Goal: Use online tool/utility: Utilize a website feature to perform a specific function

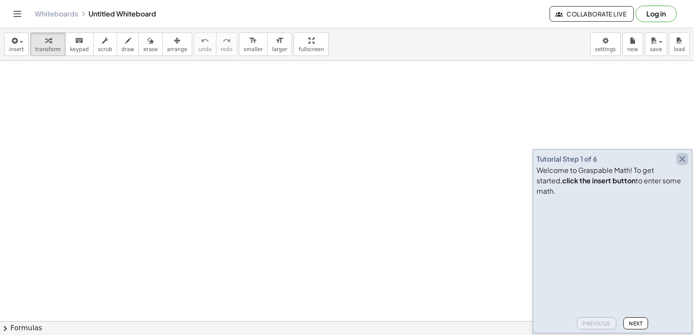
click at [682, 164] on icon "button" at bounding box center [682, 159] width 10 height 10
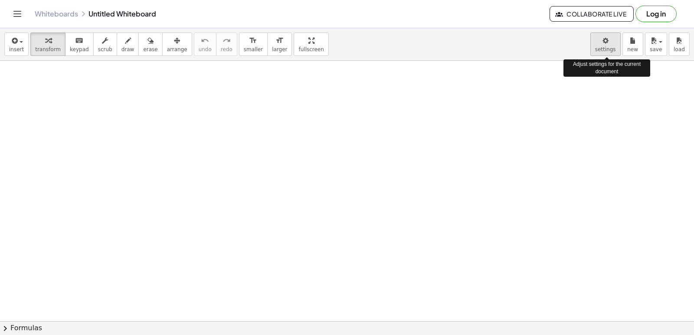
click at [608, 47] on body "Graspable Math Activities Get Started Activity Bank Assigned Work Classes White…" at bounding box center [347, 167] width 694 height 335
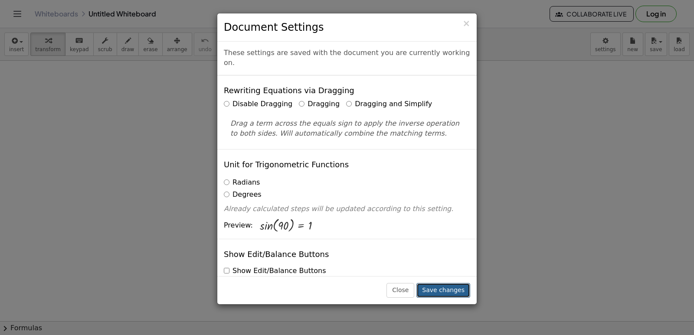
click at [449, 287] on button "Save changes" at bounding box center [443, 290] width 54 height 15
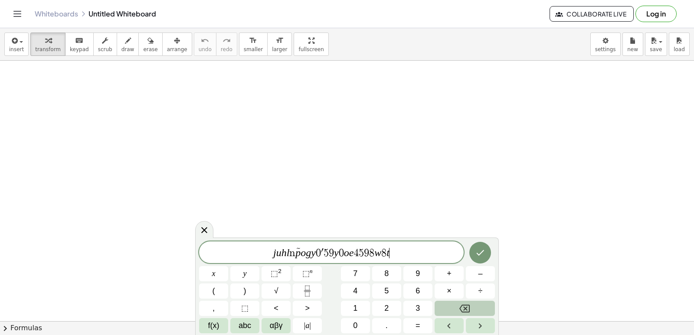
click at [444, 312] on button "Backspace" at bounding box center [464, 308] width 60 height 15
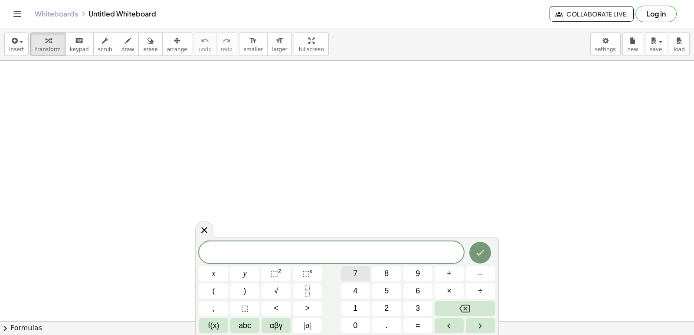
click at [363, 277] on button "7" at bounding box center [355, 273] width 29 height 15
click at [217, 274] on button "x" at bounding box center [213, 273] width 29 height 15
click at [481, 271] on span "–" at bounding box center [480, 274] width 4 height 12
click at [411, 273] on button "9" at bounding box center [417, 273] width 29 height 15
click at [279, 306] on button "<" at bounding box center [275, 308] width 29 height 15
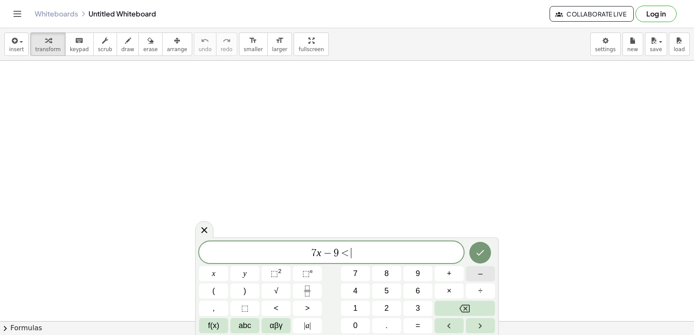
click at [477, 277] on button "–" at bounding box center [480, 273] width 29 height 15
click at [481, 306] on button "Backspace" at bounding box center [464, 308] width 60 height 15
click at [466, 306] on icon "Backspace" at bounding box center [464, 308] width 10 height 10
click at [282, 302] on button "<" at bounding box center [275, 308] width 29 height 15
click at [246, 297] on button ")" at bounding box center [244, 291] width 29 height 15
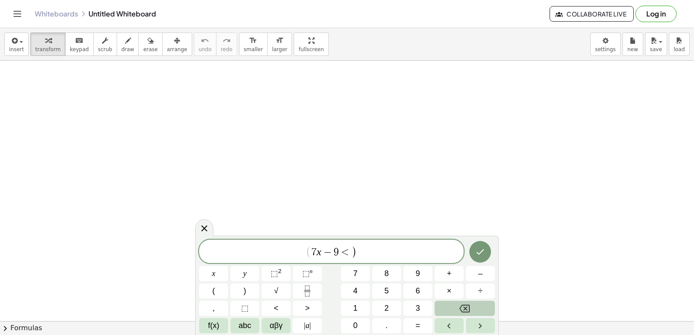
click at [456, 313] on button "Backspace" at bounding box center [464, 308] width 60 height 15
click at [417, 328] on span "=" at bounding box center [417, 326] width 5 height 12
click at [362, 309] on button "1" at bounding box center [355, 308] width 29 height 15
click at [383, 312] on button "2" at bounding box center [386, 308] width 29 height 15
click at [478, 247] on button "Done" at bounding box center [480, 253] width 22 height 22
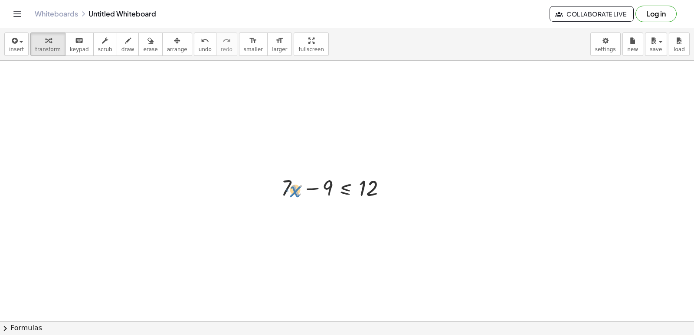
click at [296, 177] on div at bounding box center [337, 187] width 121 height 29
click at [363, 170] on div "+ · 7 · x − 9 ≤ 12" at bounding box center [334, 187] width 132 height 34
drag, startPoint x: 329, startPoint y: 188, endPoint x: 412, endPoint y: 190, distance: 83.3
click at [384, 215] on div at bounding box center [353, 216] width 152 height 29
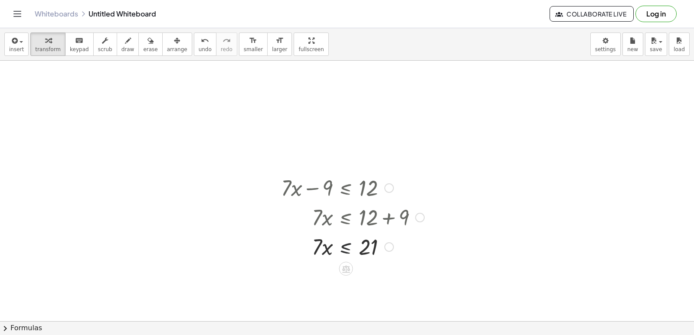
click at [346, 247] on div at bounding box center [353, 246] width 152 height 29
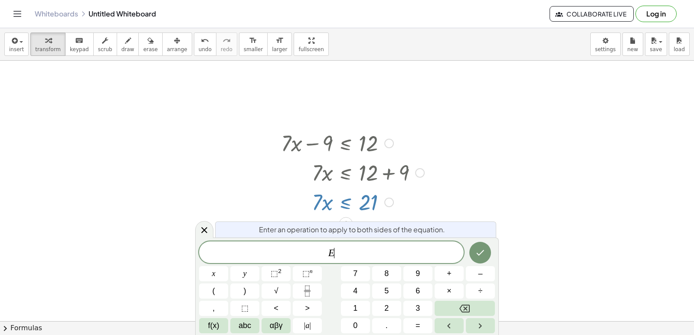
scroll to position [47, 0]
click at [478, 254] on icon "Done" at bounding box center [480, 253] width 10 height 10
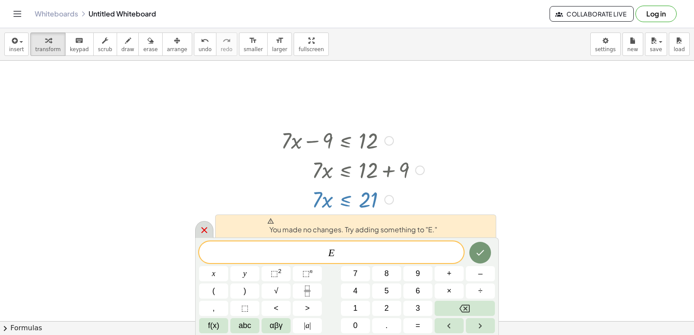
click at [205, 230] on icon at bounding box center [204, 230] width 6 height 6
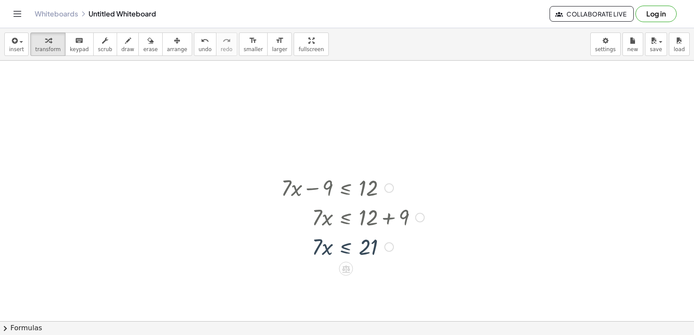
scroll to position [0, 0]
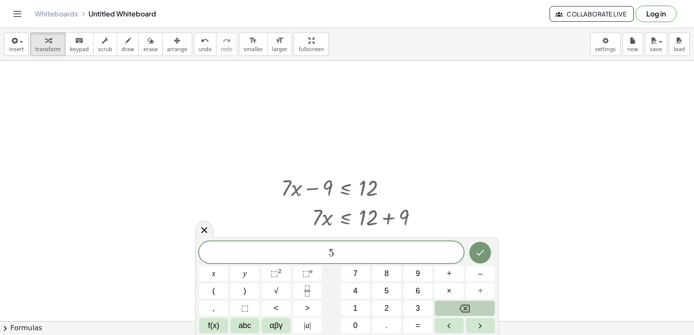
click at [484, 307] on button "Backspace" at bounding box center [464, 308] width 60 height 15
click at [392, 290] on button "5" at bounding box center [386, 291] width 29 height 15
click at [451, 293] on span "×" at bounding box center [449, 291] width 5 height 12
click at [479, 273] on span "–" at bounding box center [480, 274] width 4 height 12
click at [493, 297] on button "÷" at bounding box center [480, 291] width 29 height 15
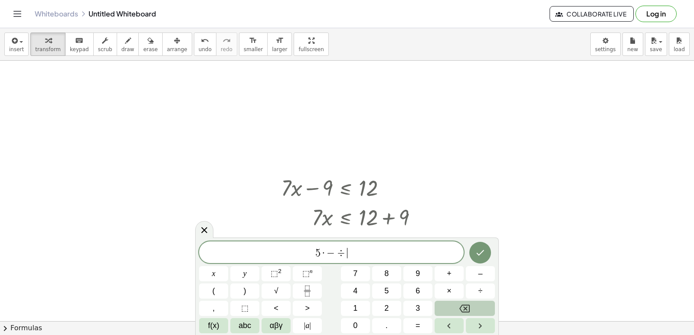
click at [487, 308] on button "Backspace" at bounding box center [464, 308] width 60 height 15
click at [450, 291] on span "×" at bounding box center [449, 291] width 5 height 12
click at [457, 308] on button "Backspace" at bounding box center [464, 308] width 60 height 15
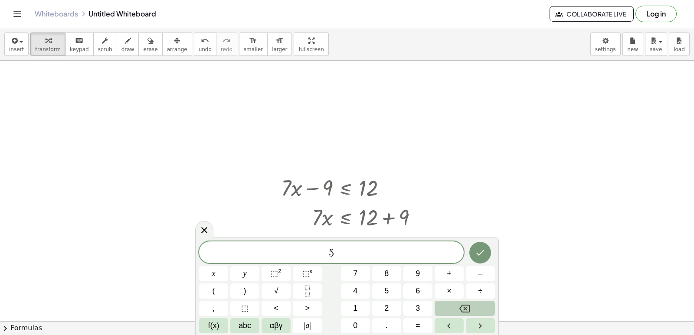
click at [457, 308] on button "Backspace" at bounding box center [464, 308] width 60 height 15
click at [461, 306] on icon "Backspace" at bounding box center [464, 309] width 10 height 8
click at [376, 289] on button "5" at bounding box center [386, 291] width 29 height 15
click at [215, 278] on span "x" at bounding box center [213, 274] width 3 height 12
click at [475, 272] on button "–" at bounding box center [480, 273] width 29 height 15
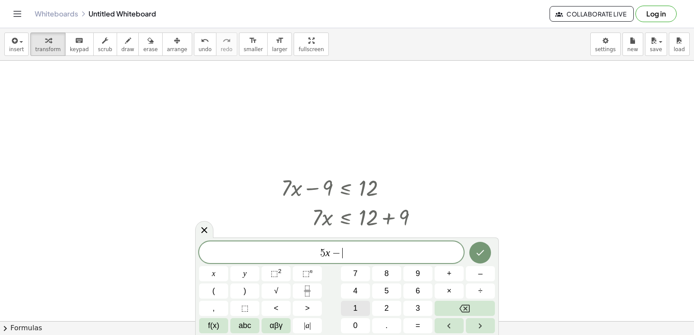
click at [358, 304] on button "1" at bounding box center [355, 308] width 29 height 15
click at [355, 288] on span "4" at bounding box center [355, 291] width 4 height 12
click at [324, 308] on div "5 x − 1 4 ​ x y ⬚ 2 ⬚ n 7 8 9 + – ( ) √ 4 5 6 × ÷ , ⬚ < > 1 2 3 f(x) abc αβγ | …" at bounding box center [347, 287] width 296 height 92
click at [420, 326] on button "=" at bounding box center [417, 325] width 29 height 15
click at [441, 304] on button "Backspace" at bounding box center [464, 308] width 60 height 15
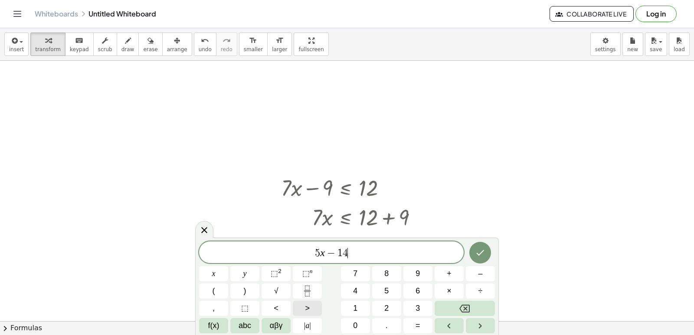
click at [309, 304] on span ">" at bounding box center [307, 309] width 5 height 12
click at [412, 326] on button "=" at bounding box center [417, 325] width 29 height 15
click at [369, 299] on div "5 x − 1 4 ≥ ​ x y ⬚ 2 ⬚ n 7 8 9 + – ( ) √ 4 5 6 × ÷ , ⬚ < > 1 2 3 f(x) abc αβγ …" at bounding box center [347, 287] width 296 height 92
click at [415, 294] on span "6" at bounding box center [417, 291] width 4 height 12
click at [477, 247] on button "Done" at bounding box center [480, 253] width 22 height 22
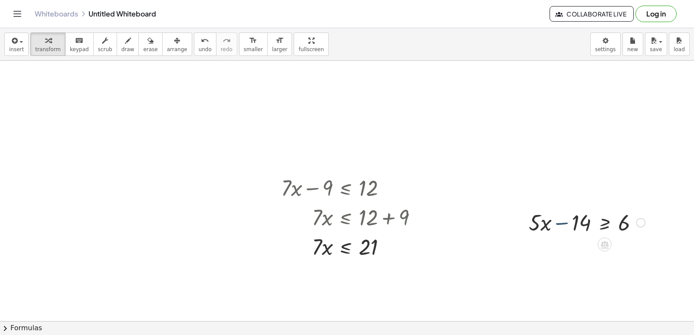
click at [563, 225] on div at bounding box center [586, 221] width 125 height 29
click at [544, 228] on div at bounding box center [586, 221] width 125 height 29
click at [607, 223] on div at bounding box center [586, 221] width 125 height 29
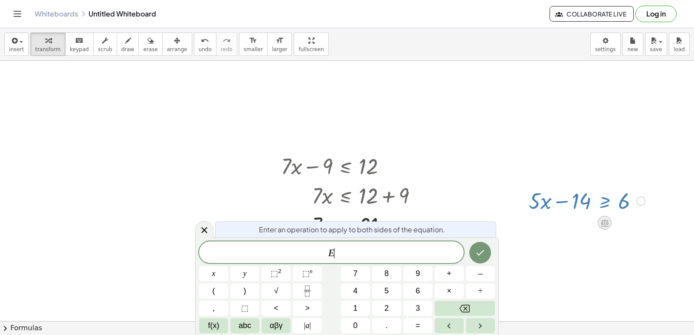
scroll to position [23, 0]
click at [479, 241] on div at bounding box center [480, 252] width 29 height 23
click at [478, 303] on button "Backspace" at bounding box center [464, 308] width 60 height 15
click at [339, 259] on div "​ x y ⬚ 2 ⬚ n 7 8 9 + – ( ) √ 4 5 6 × ÷ , ⬚ < > 1 2 3 f(x) abc αβγ | a | 0 . =" at bounding box center [347, 287] width 296 height 92
click at [200, 227] on icon at bounding box center [204, 230] width 10 height 10
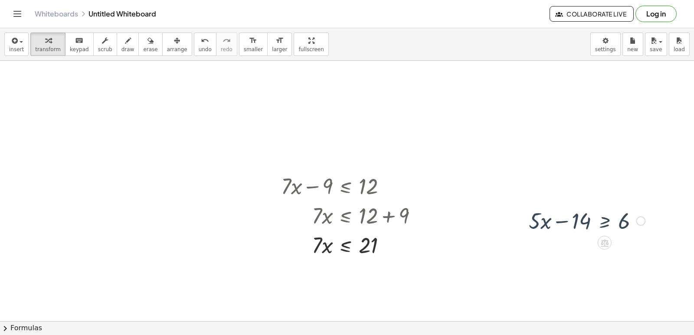
scroll to position [0, 0]
click at [591, 225] on div at bounding box center [586, 221] width 125 height 29
click at [594, 226] on div at bounding box center [586, 221] width 125 height 29
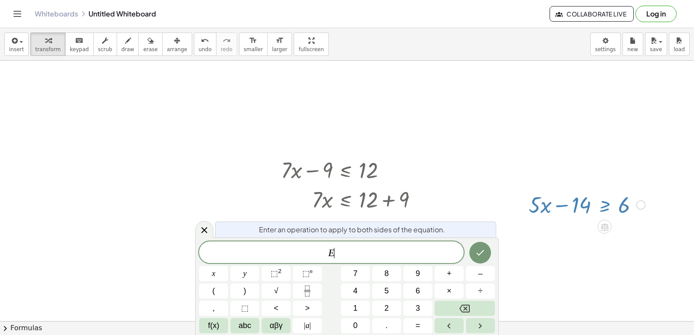
scroll to position [23, 0]
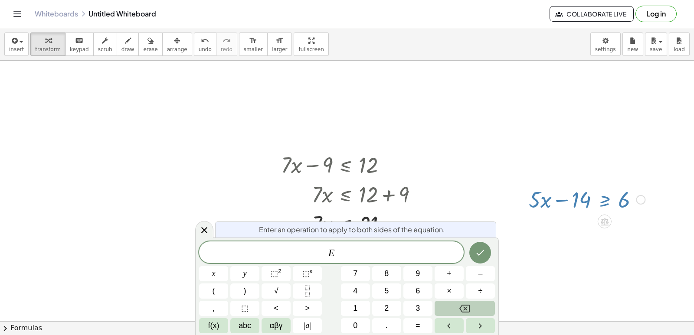
click at [472, 306] on button "Backspace" at bounding box center [464, 308] width 60 height 15
drag, startPoint x: 603, startPoint y: 205, endPoint x: 604, endPoint y: 200, distance: 5.3
click at [604, 200] on div at bounding box center [586, 198] width 125 height 29
drag, startPoint x: 198, startPoint y: 234, endPoint x: 209, endPoint y: 218, distance: 19.4
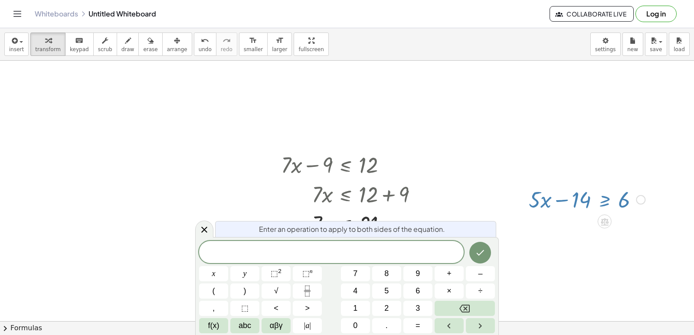
click at [199, 222] on body "Graspable Math Activities Get Started Activity Bank Assigned Work Classes White…" at bounding box center [347, 167] width 694 height 335
click at [202, 229] on icon at bounding box center [204, 230] width 10 height 10
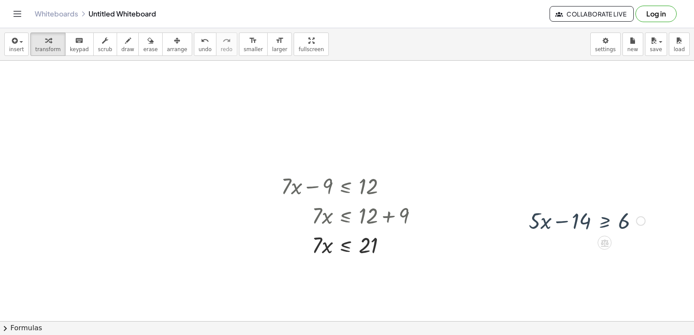
scroll to position [0, 0]
click at [542, 218] on div at bounding box center [586, 221] width 125 height 29
click at [641, 220] on div at bounding box center [641, 223] width 10 height 10
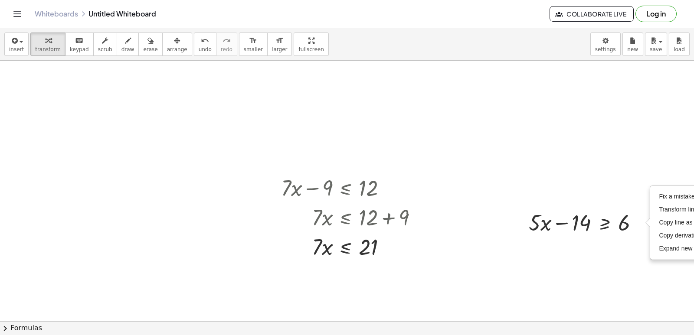
drag, startPoint x: 520, startPoint y: 290, endPoint x: 503, endPoint y: 280, distance: 19.3
drag, startPoint x: 380, startPoint y: 278, endPoint x: 374, endPoint y: 269, distance: 10.6
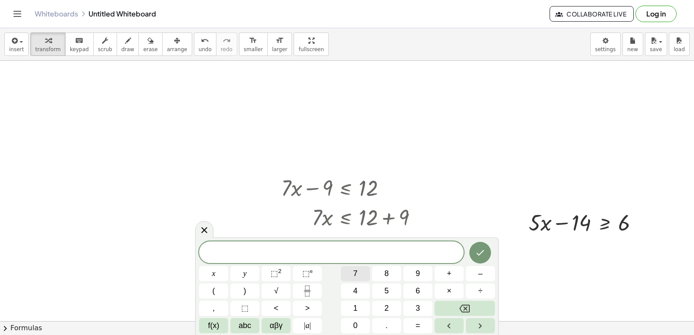
click at [342, 270] on button "7" at bounding box center [355, 273] width 29 height 15
click at [211, 274] on button "x" at bounding box center [213, 273] width 29 height 15
click at [439, 276] on button "+" at bounding box center [448, 273] width 29 height 15
click at [414, 288] on button "6" at bounding box center [417, 291] width 29 height 15
click at [290, 307] on button "<" at bounding box center [275, 308] width 29 height 15
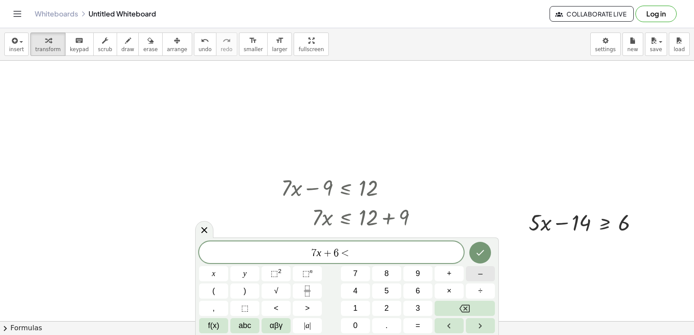
click at [470, 274] on button "–" at bounding box center [480, 273] width 29 height 15
click at [360, 307] on button "1" at bounding box center [355, 308] width 29 height 15
click at [384, 291] on span "5" at bounding box center [386, 291] width 4 height 12
click at [482, 250] on icon "Done" at bounding box center [480, 253] width 10 height 10
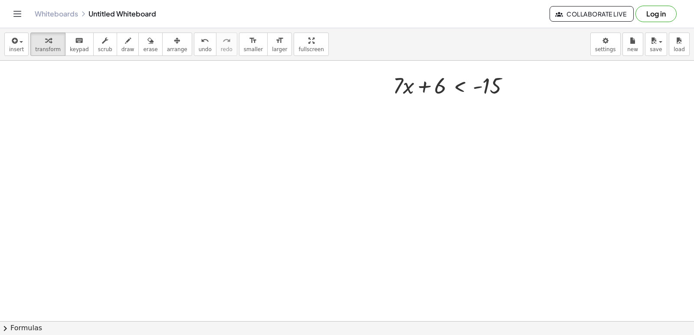
scroll to position [217, 0]
drag, startPoint x: 425, startPoint y: 80, endPoint x: 508, endPoint y: 77, distance: 82.4
click at [508, 77] on div at bounding box center [454, 76] width 133 height 29
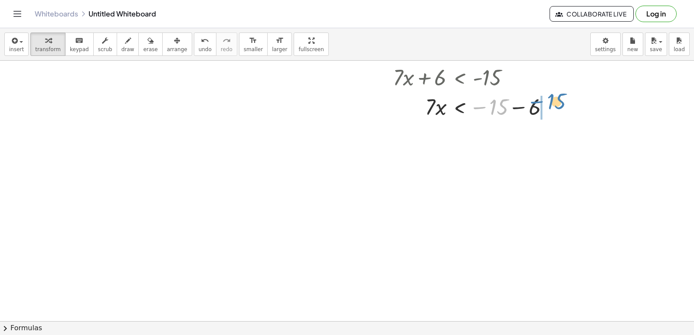
drag, startPoint x: 483, startPoint y: 107, endPoint x: 541, endPoint y: 101, distance: 58.0
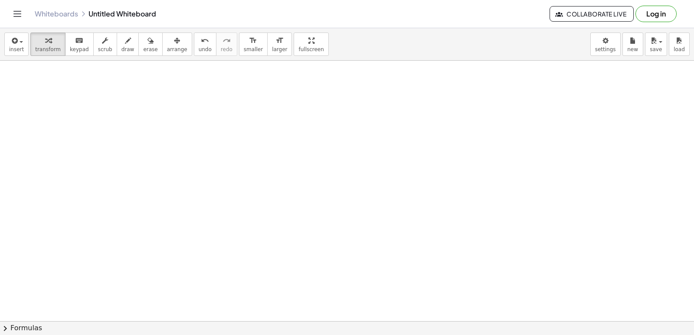
scroll to position [360, 0]
click at [370, 220] on div at bounding box center [347, 91] width 694 height 782
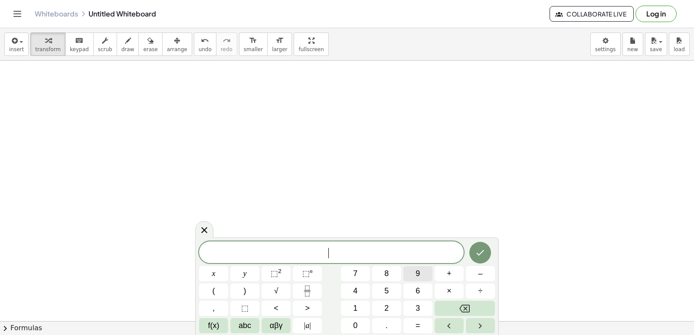
click at [420, 277] on span "9" at bounding box center [417, 274] width 4 height 12
click at [230, 280] on div "9 ​ x y ⬚ 2 ⬚ n 7 8 9 + – ( ) √ 4 5 6 × ÷ , ⬚ < > 1 2 3 f(x) abc αβγ | a | 0 . =" at bounding box center [347, 287] width 296 height 92
click at [476, 275] on button "–" at bounding box center [480, 273] width 29 height 15
drag, startPoint x: 246, startPoint y: 248, endPoint x: 126, endPoint y: 352, distance: 159.5
drag, startPoint x: 126, startPoint y: 352, endPoint x: 348, endPoint y: 251, distance: 244.4
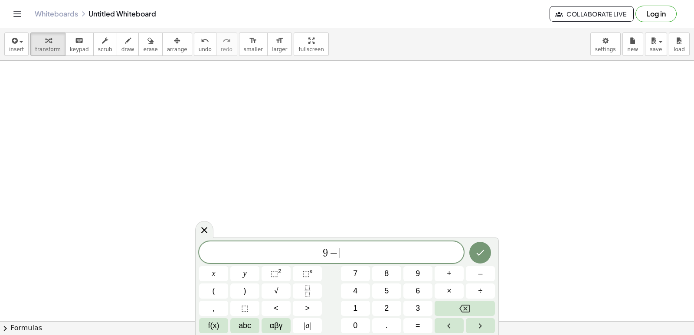
click at [348, 248] on div "9 − ​" at bounding box center [331, 252] width 264 height 22
click at [481, 301] on button "Backspace" at bounding box center [464, 308] width 60 height 15
click at [217, 277] on button "x" at bounding box center [213, 273] width 29 height 15
click at [483, 308] on button "Backspace" at bounding box center [464, 308] width 60 height 15
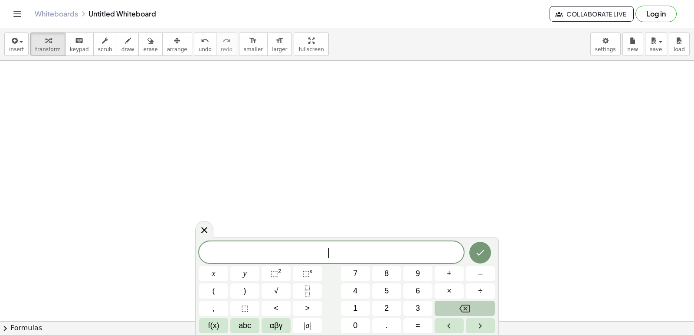
click at [483, 308] on button "Backspace" at bounding box center [464, 308] width 60 height 15
click at [476, 272] on button "–" at bounding box center [480, 273] width 29 height 15
click at [389, 308] on button "2" at bounding box center [386, 308] width 29 height 15
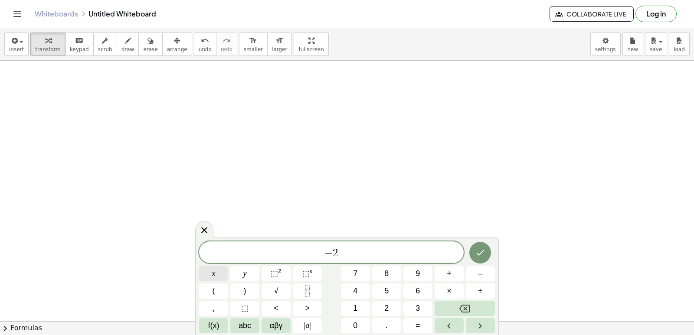
click at [220, 275] on button "x" at bounding box center [213, 273] width 29 height 15
click at [450, 274] on span "+" at bounding box center [449, 274] width 5 height 12
click at [422, 277] on button "9" at bounding box center [417, 273] width 29 height 15
click at [299, 309] on div "− 2 x + 9 ​ x y ⬚ 2 ⬚ n 7 8 9 + – ( ) √ 4 5 6 × ÷ , ⬚ < > 1 2 3 f(x) abc αβγ | …" at bounding box center [347, 287] width 296 height 92
click at [415, 320] on button "=" at bounding box center [417, 325] width 29 height 15
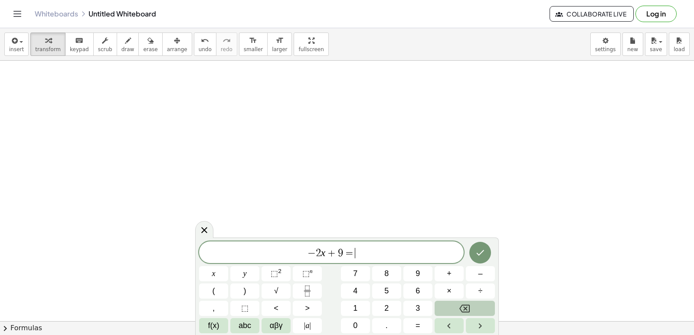
click at [443, 310] on button "Backspace" at bounding box center [464, 308] width 60 height 15
click at [286, 310] on button "<" at bounding box center [275, 308] width 29 height 15
click at [408, 323] on button "=" at bounding box center [417, 325] width 29 height 15
click at [355, 306] on span "1" at bounding box center [355, 309] width 4 height 12
click at [376, 290] on button "5" at bounding box center [386, 291] width 29 height 15
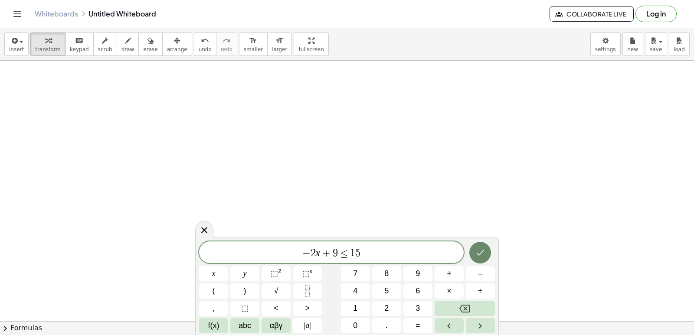
click at [477, 257] on icon "Done" at bounding box center [480, 253] width 10 height 10
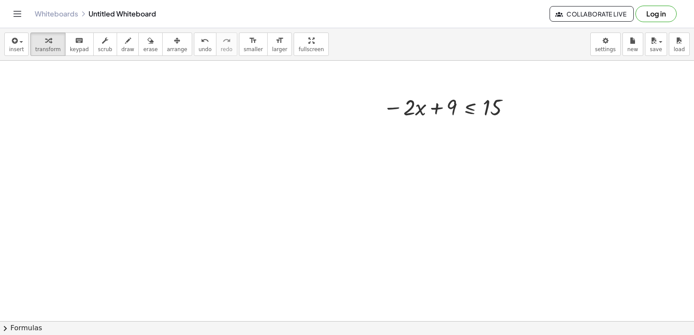
scroll to position [521, 0]
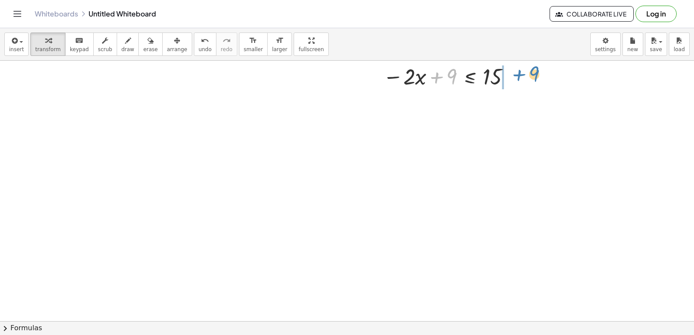
drag, startPoint x: 444, startPoint y: 74, endPoint x: 525, endPoint y: 70, distance: 81.6
click at [525, 71] on div "+ · 7 · x − 9 ≤ 12 · 7 · x ≤ + 12 + 9 · 7 · x ≤ 21 + · 5 · x − 14 ≥ 6 Fix a mis…" at bounding box center [347, 61] width 694 height 1042
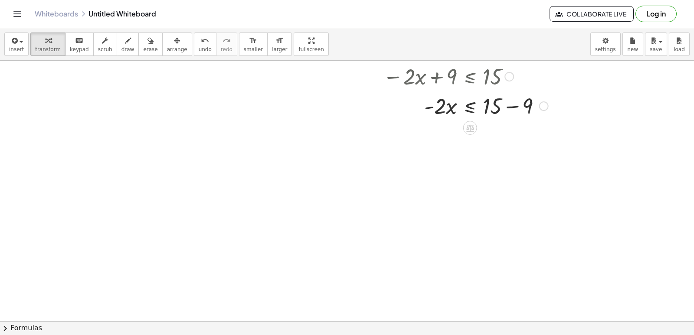
click at [511, 108] on div at bounding box center [465, 105] width 174 height 29
drag, startPoint x: 437, startPoint y: 136, endPoint x: 487, endPoint y: 156, distance: 53.7
click at [496, 173] on div at bounding box center [465, 171] width 174 height 43
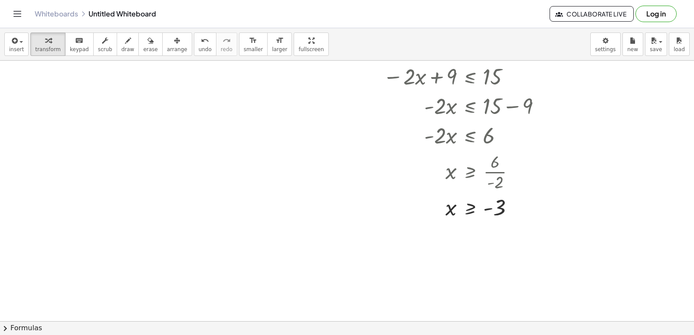
click at [371, 247] on div at bounding box center [347, 61] width 694 height 1042
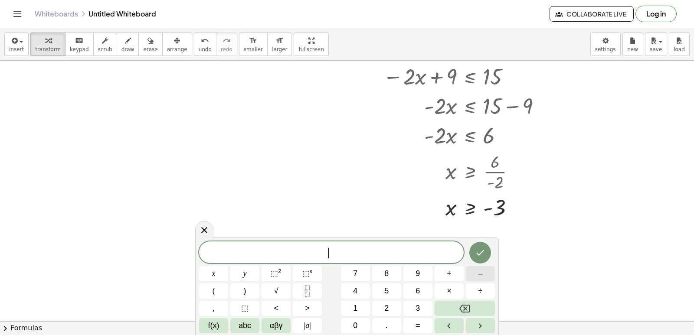
click at [476, 273] on button "–" at bounding box center [480, 273] width 29 height 15
click at [345, 271] on button "7" at bounding box center [355, 273] width 29 height 15
click at [268, 269] on div "− 7 ​ x y ⬚ 2 ⬚ n 7 8 9 + – ( ) √ 4 5 6 × ÷ , ⬚ < > 1 2 3 f(x) abc αβγ | a | 0 …" at bounding box center [347, 287] width 296 height 92
click at [214, 271] on span "x" at bounding box center [213, 274] width 3 height 12
click at [472, 275] on button "–" at bounding box center [480, 273] width 29 height 15
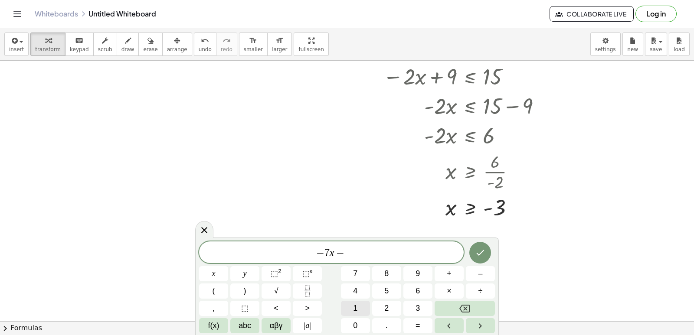
click at [370, 307] on div "− 7 x − ​ x y ⬚ 2 ⬚ n 7 8 9 + – ( ) √ 4 5 6 × ÷ , ⬚ < > 1 2 3 f(x) abc αβγ | a …" at bounding box center [347, 287] width 296 height 92
click at [387, 292] on span "5" at bounding box center [386, 291] width 4 height 12
click at [319, 307] on button ">" at bounding box center [307, 308] width 29 height 15
click at [416, 326] on span "=" at bounding box center [417, 326] width 5 height 12
click at [479, 307] on button "Backspace" at bounding box center [464, 308] width 60 height 15
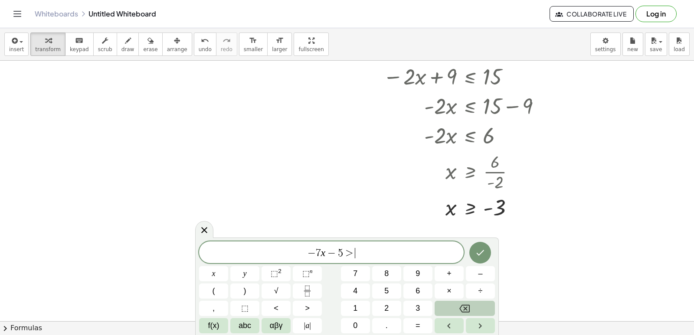
click at [479, 307] on button "Backspace" at bounding box center [464, 308] width 60 height 15
click at [478, 303] on button "Backspace" at bounding box center [464, 308] width 60 height 15
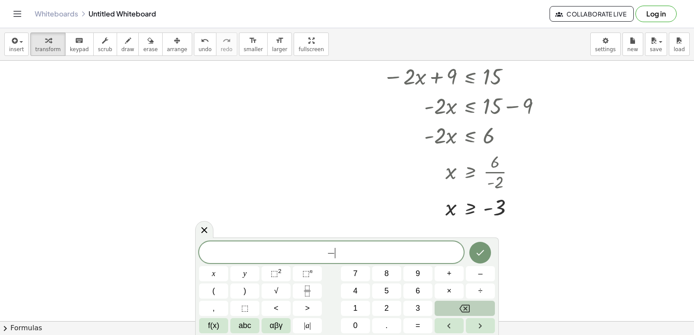
click at [477, 304] on button "Backspace" at bounding box center [464, 308] width 60 height 15
click at [482, 281] on div "x y ⬚ 2 ⬚ n 7 8 9 + – ( ) √ 4 5 6 × ÷ , ⬚ < > 1 2 3 f(x) abc αβγ | a | 0 . =" at bounding box center [347, 287] width 296 height 92
click at [430, 254] on span "​" at bounding box center [331, 253] width 264 height 12
click at [472, 272] on button "–" at bounding box center [480, 273] width 29 height 15
click at [362, 274] on button "7" at bounding box center [355, 273] width 29 height 15
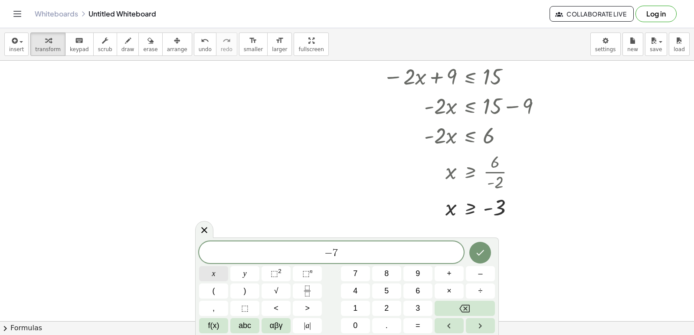
click at [213, 271] on button "x" at bounding box center [213, 273] width 29 height 15
click at [481, 271] on span "–" at bounding box center [480, 274] width 4 height 12
click at [354, 312] on span "1" at bounding box center [355, 309] width 4 height 12
click at [391, 306] on button "2" at bounding box center [386, 308] width 29 height 15
click at [334, 312] on div "− 7 x − 1 2 ​ x y ⬚ 2 ⬚ n 7 8 9 + – ( ) √ 4 5 6 × ÷ , ⬚ < > 1 2 3 f(x) abc αβγ …" at bounding box center [347, 287] width 296 height 92
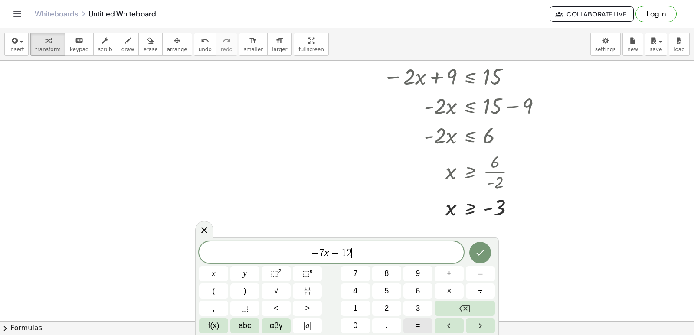
click at [418, 329] on span "=" at bounding box center [417, 326] width 5 height 12
click at [460, 310] on icon "Backspace" at bounding box center [464, 309] width 10 height 8
click at [461, 309] on icon "Backspace" at bounding box center [464, 308] width 10 height 10
click at [381, 303] on button "2" at bounding box center [386, 308] width 29 height 15
click at [302, 308] on button ">" at bounding box center [307, 308] width 29 height 15
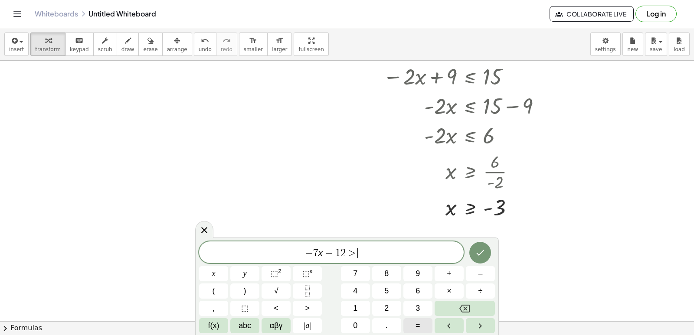
click at [417, 331] on span "=" at bounding box center [417, 326] width 5 height 12
click at [422, 275] on button "9" at bounding box center [417, 273] width 29 height 15
click at [483, 247] on button "Done" at bounding box center [480, 253] width 22 height 22
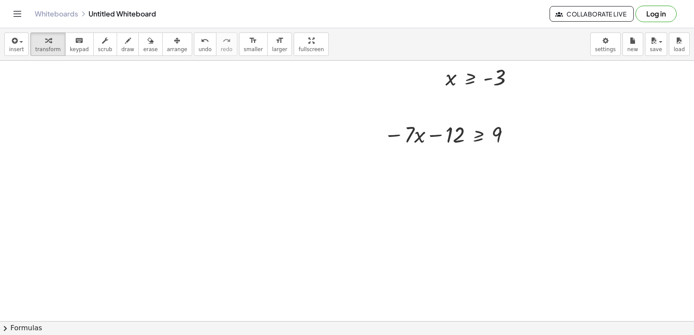
scroll to position [695, 0]
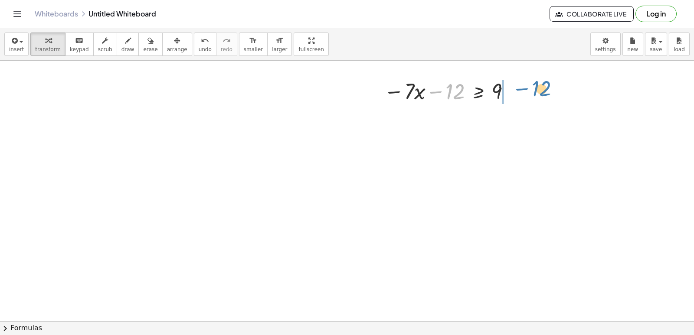
drag, startPoint x: 445, startPoint y: 95, endPoint x: 528, endPoint y: 96, distance: 82.8
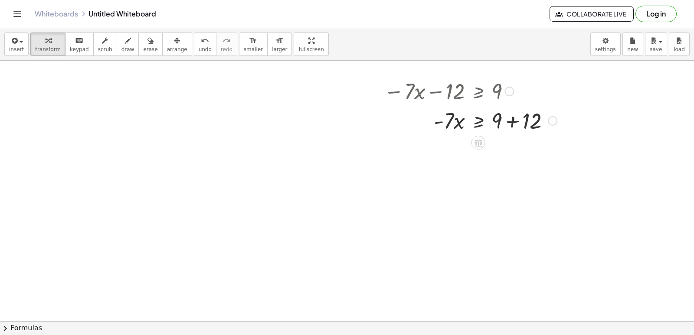
click at [515, 120] on div at bounding box center [470, 119] width 182 height 29
drag, startPoint x: 443, startPoint y: 147, endPoint x: 496, endPoint y: 173, distance: 58.6
click at [502, 182] on div at bounding box center [470, 185] width 182 height 43
click at [502, 186] on div at bounding box center [470, 185] width 182 height 43
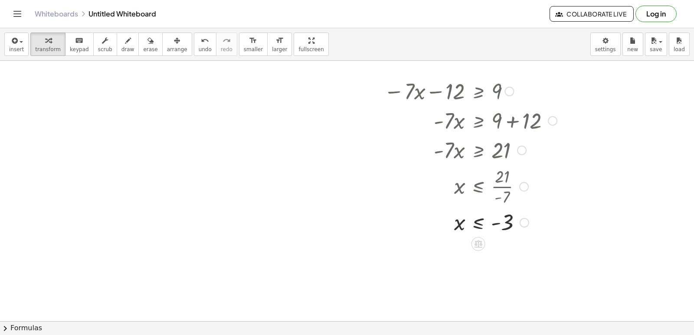
click at [413, 236] on div "− · 7 · x − 12 ≥ 9 · - 7 · x ≥ + 9 + 12 · - 7 · x ≥ 21 x ≤ · 21 · - 7 x ≤ - 3" at bounding box center [467, 156] width 192 height 165
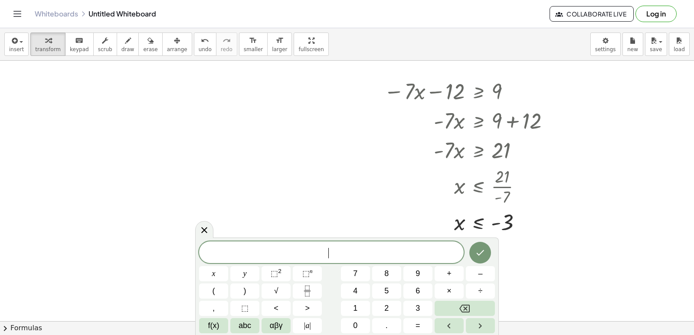
click at [466, 269] on button "–" at bounding box center [480, 273] width 29 height 15
click at [217, 272] on button "x" at bounding box center [213, 273] width 29 height 15
click at [443, 277] on button "+" at bounding box center [448, 273] width 29 height 15
click at [362, 274] on button "7" at bounding box center [355, 273] width 29 height 15
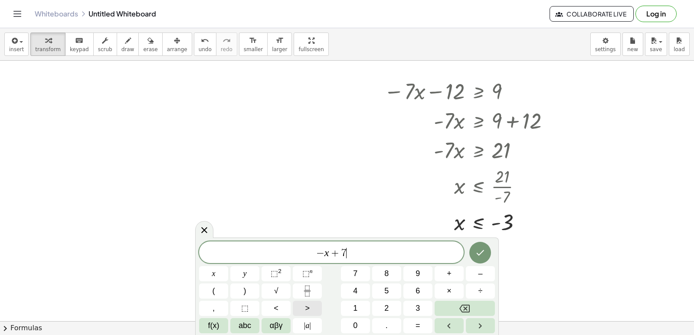
click at [309, 305] on span ">" at bounding box center [307, 309] width 5 height 12
click at [354, 270] on button "7" at bounding box center [355, 273] width 29 height 15
click at [453, 303] on button "Backspace" at bounding box center [464, 308] width 60 height 15
click at [424, 306] on button "3" at bounding box center [417, 308] width 29 height 15
click at [483, 255] on icon "Done" at bounding box center [480, 253] width 10 height 10
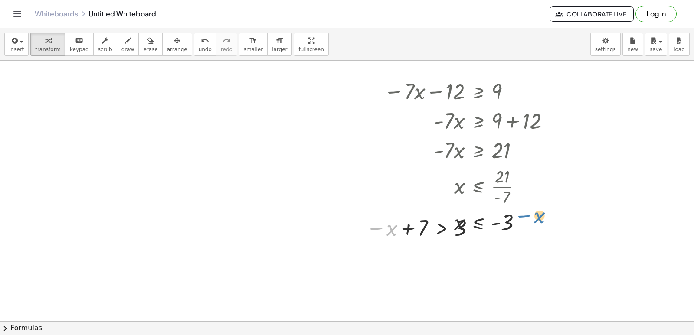
drag, startPoint x: 390, startPoint y: 222, endPoint x: 538, endPoint y: 209, distance: 147.9
drag, startPoint x: 498, startPoint y: 221, endPoint x: 426, endPoint y: 216, distance: 72.5
click at [426, 216] on div at bounding box center [470, 222] width 182 height 29
click at [40, 39] on div "button" at bounding box center [48, 40] width 26 height 10
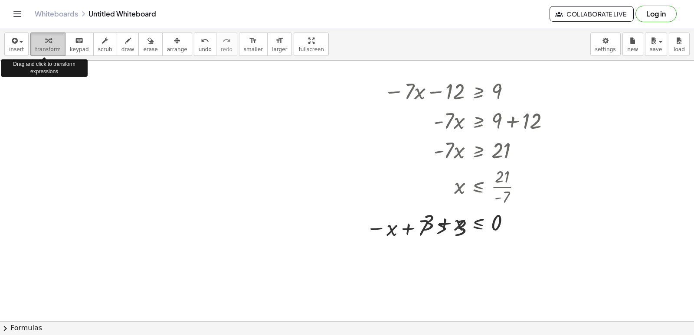
click at [45, 42] on icon "button" at bounding box center [48, 41] width 6 height 10
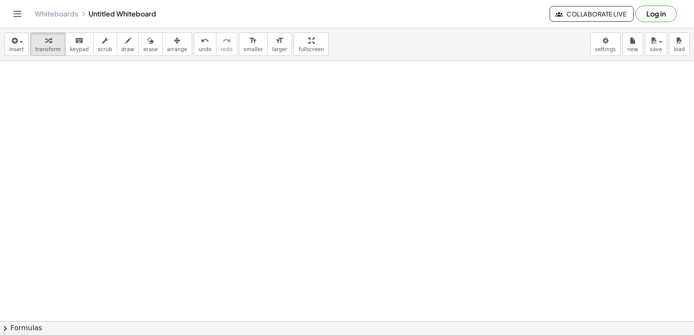
scroll to position [1389, 0]
drag, startPoint x: 408, startPoint y: 142, endPoint x: 417, endPoint y: 143, distance: 9.6
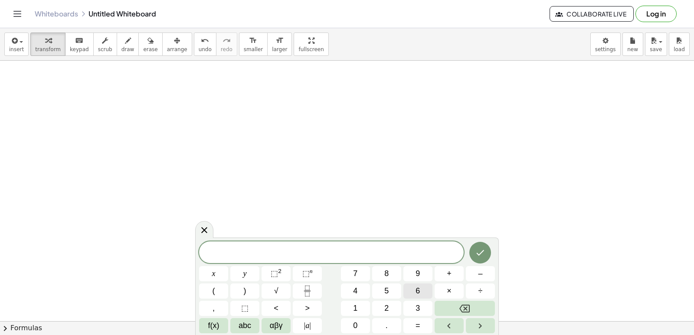
click at [422, 290] on button "6" at bounding box center [417, 291] width 29 height 15
click at [450, 290] on span "×" at bounding box center [449, 291] width 5 height 12
click at [468, 309] on icon "Backspace" at bounding box center [464, 308] width 10 height 10
click at [453, 293] on button "×" at bounding box center [448, 291] width 29 height 15
click at [470, 309] on icon "Backspace" at bounding box center [464, 309] width 10 height 8
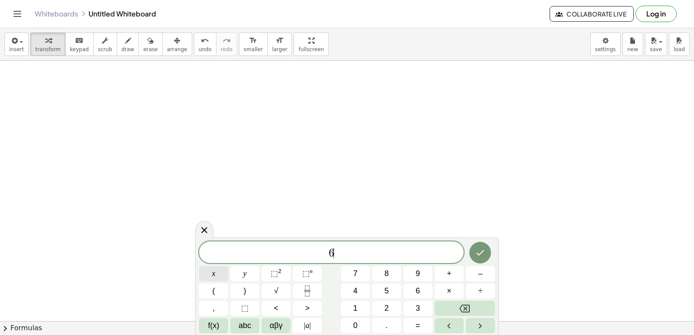
click at [235, 271] on div "6 ​ x y ⬚ 2 ⬚ n 7 8 9 + – ( ) √ 4 5 6 × ÷ , ⬚ < > 1 2 3 f(x) abc αβγ | a | 0 . =" at bounding box center [347, 287] width 296 height 92
click at [435, 273] on button "+" at bounding box center [448, 273] width 29 height 15
click at [383, 308] on button "2" at bounding box center [386, 308] width 29 height 15
click at [384, 297] on button "5" at bounding box center [386, 291] width 29 height 15
click at [449, 302] on button "Backspace" at bounding box center [464, 308] width 60 height 15
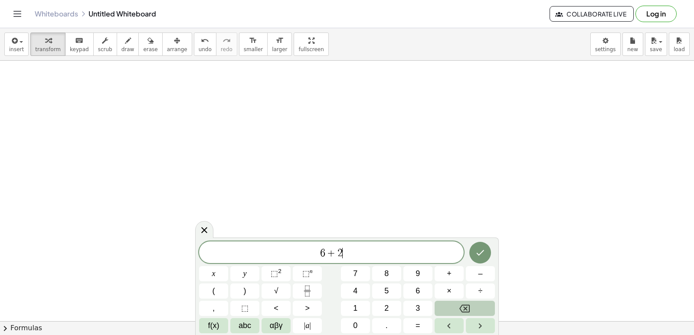
click at [449, 302] on button "Backspace" at bounding box center [464, 308] width 60 height 15
click at [446, 302] on button "Backspace" at bounding box center [464, 308] width 60 height 15
click at [412, 294] on button "6" at bounding box center [417, 291] width 29 height 15
click at [224, 271] on button "x" at bounding box center [213, 273] width 29 height 15
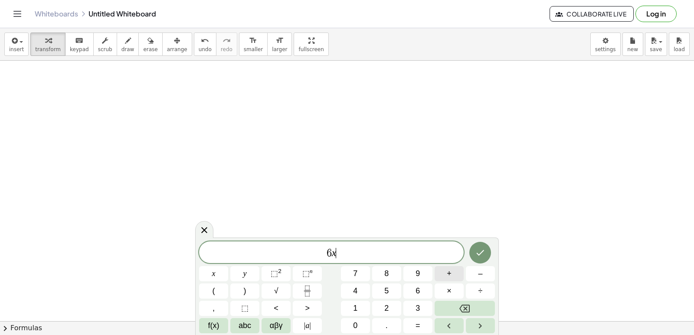
click at [447, 274] on span "+" at bounding box center [449, 274] width 5 height 12
click at [383, 307] on button "2" at bounding box center [386, 308] width 29 height 15
click at [387, 291] on span "5" at bounding box center [386, 291] width 4 height 12
click at [294, 308] on div "6 x + 2 5 ​ x y ⬚ 2 ⬚ n 7 8 9 + – ( ) √ 4 5 6 × ÷ , ⬚ < > 1 2 3 f(x) abc αβγ | …" at bounding box center [347, 287] width 296 height 92
click at [421, 328] on button "=" at bounding box center [417, 325] width 29 height 15
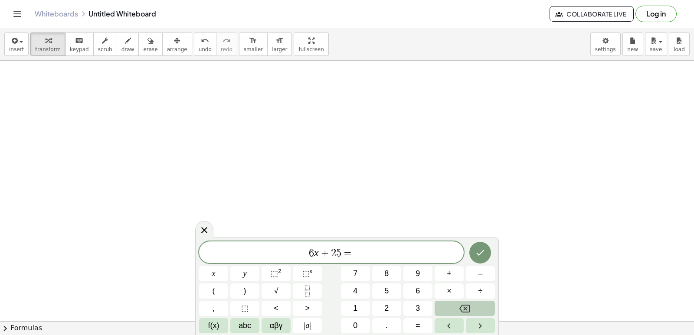
click at [457, 310] on button "Backspace" at bounding box center [464, 308] width 60 height 15
click at [280, 309] on button "<" at bounding box center [275, 308] width 29 height 15
click at [414, 324] on button "=" at bounding box center [417, 325] width 29 height 15
click at [481, 269] on span "–" at bounding box center [480, 274] width 4 height 12
click at [363, 306] on button "1" at bounding box center [355, 308] width 29 height 15
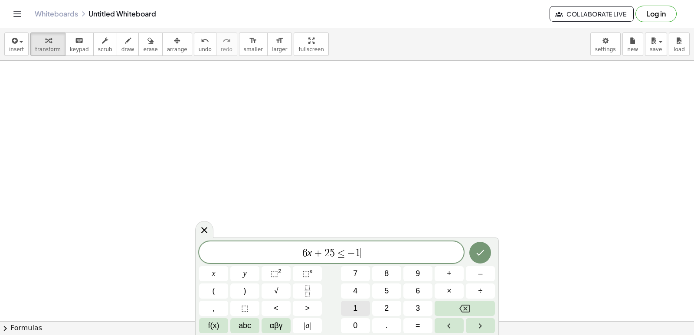
click at [363, 306] on button "1" at bounding box center [355, 308] width 29 height 15
click at [478, 252] on icon "Done" at bounding box center [480, 253] width 10 height 10
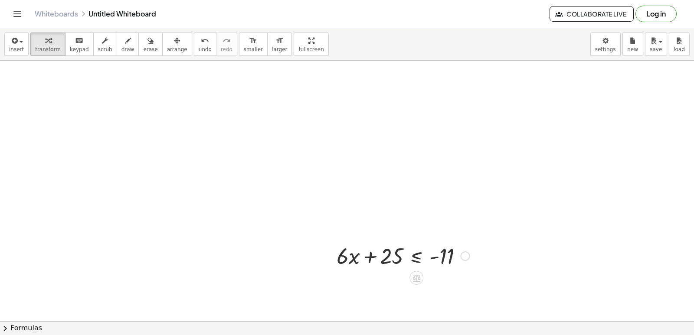
click at [372, 257] on div at bounding box center [403, 255] width 142 height 29
drag, startPoint x: 355, startPoint y: 261, endPoint x: 497, endPoint y: 260, distance: 141.8
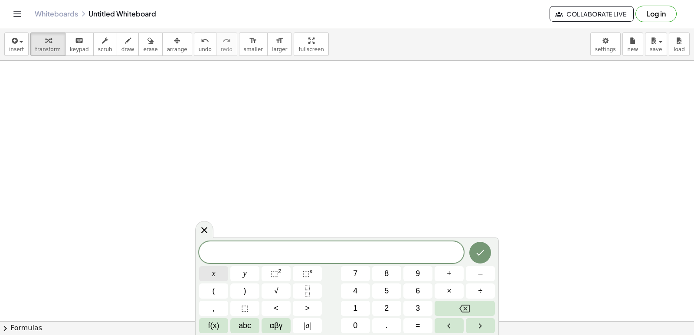
click at [222, 273] on button "x" at bounding box center [213, 273] width 29 height 15
click at [283, 275] on button "⬚ 2" at bounding box center [275, 273] width 29 height 15
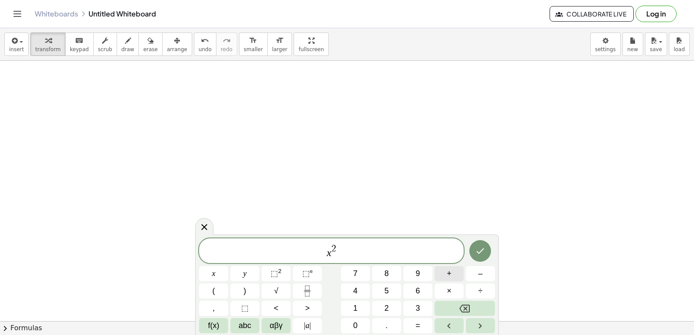
click at [448, 274] on span "+" at bounding box center [449, 274] width 5 height 12
click at [362, 273] on button "7" at bounding box center [355, 273] width 29 height 15
click at [212, 267] on button "x" at bounding box center [213, 273] width 29 height 15
click at [443, 274] on button "+" at bounding box center [448, 273] width 29 height 15
click at [357, 308] on span "1" at bounding box center [355, 309] width 4 height 12
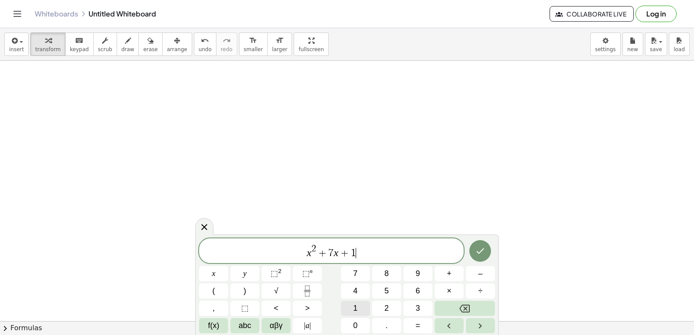
click at [357, 308] on span "1" at bounding box center [355, 309] width 4 height 12
click at [305, 307] on span ">" at bounding box center [307, 309] width 5 height 12
click at [415, 328] on span "=" at bounding box center [417, 326] width 5 height 12
click at [362, 323] on button "0" at bounding box center [355, 325] width 29 height 15
click at [478, 251] on icon "Done" at bounding box center [480, 251] width 10 height 10
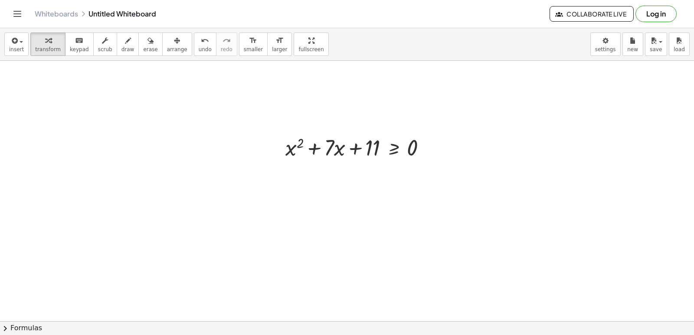
scroll to position [1389, 0]
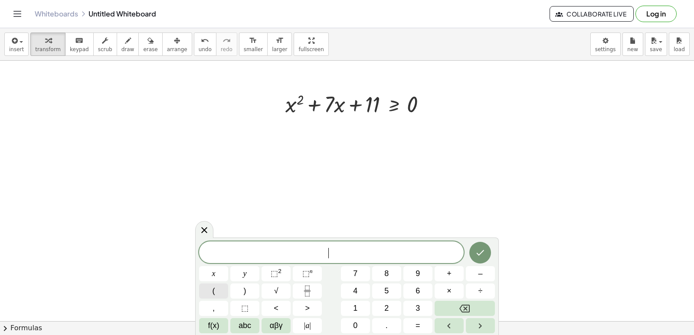
click at [217, 287] on button "(" at bounding box center [213, 291] width 29 height 15
click at [448, 293] on span "×" at bounding box center [449, 291] width 5 height 12
click at [450, 319] on button "Left arrow" at bounding box center [448, 325] width 29 height 15
click at [449, 307] on button "Backspace" at bounding box center [464, 308] width 60 height 15
click at [213, 276] on span "x" at bounding box center [213, 274] width 3 height 12
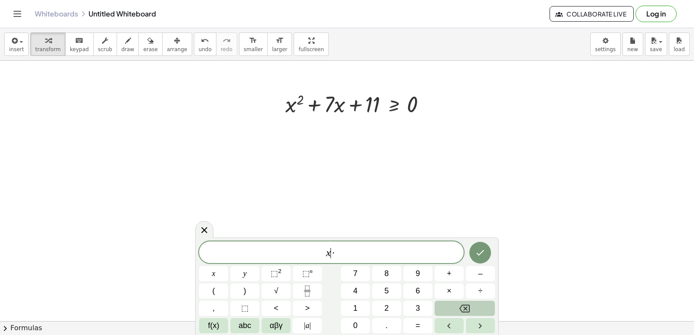
click at [485, 303] on button "Backspace" at bounding box center [464, 308] width 60 height 15
click at [443, 259] on span "​ ·" at bounding box center [331, 253] width 264 height 12
click at [467, 296] on button "÷" at bounding box center [480, 291] width 29 height 15
click at [467, 302] on button "Backspace" at bounding box center [464, 308] width 60 height 15
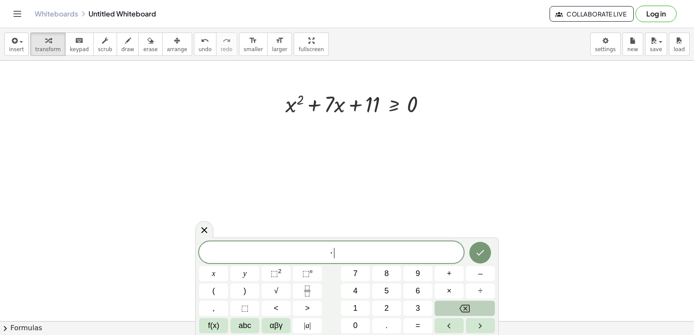
click at [467, 302] on button "Backspace" at bounding box center [464, 308] width 60 height 15
click at [218, 292] on button "(" at bounding box center [213, 291] width 29 height 15
click at [214, 274] on span "x" at bounding box center [213, 274] width 3 height 12
click at [443, 275] on button "+" at bounding box center [448, 273] width 29 height 15
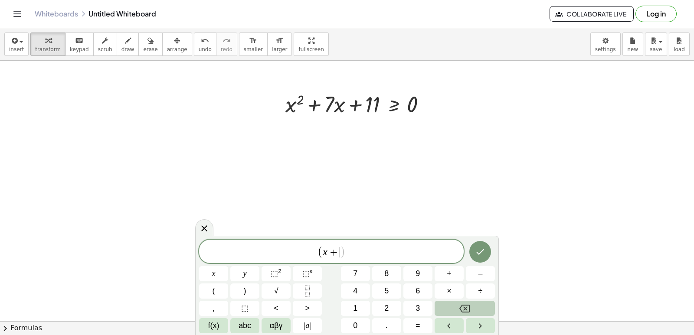
click at [484, 307] on button "Backspace" at bounding box center [464, 308] width 60 height 15
click at [485, 304] on button "Backspace" at bounding box center [464, 308] width 60 height 15
click at [485, 303] on button "Backspace" at bounding box center [464, 308] width 60 height 15
click at [443, 287] on button "×" at bounding box center [448, 291] width 29 height 15
click at [467, 308] on button "Backspace" at bounding box center [464, 308] width 60 height 15
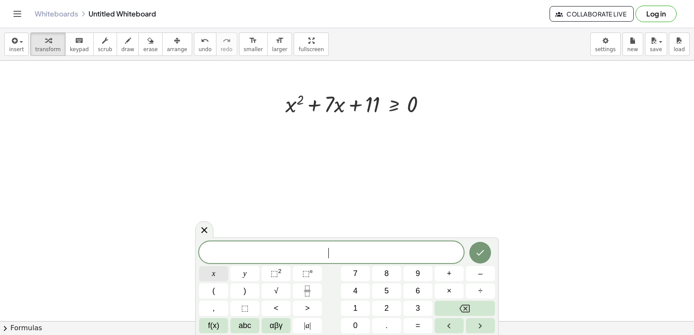
click at [232, 271] on div "​ x y ⬚ 2 ⬚ n 7 8 9 + – ( ) √ 4 5 6 × ÷ , ⬚ < > 1 2 3 f(x) abc αβγ | a | 0 . =" at bounding box center [347, 287] width 296 height 92
click at [280, 267] on button "⬚ 2" at bounding box center [275, 273] width 29 height 15
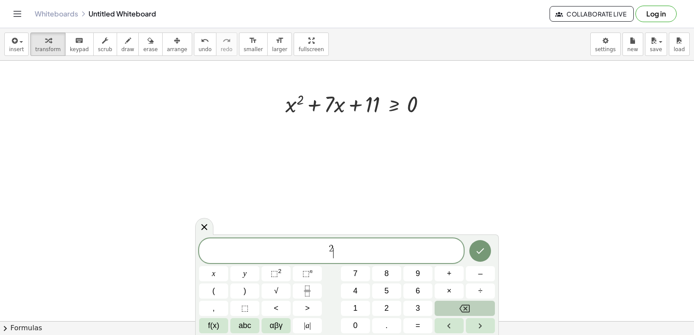
click at [471, 311] on button "Backspace" at bounding box center [464, 308] width 60 height 15
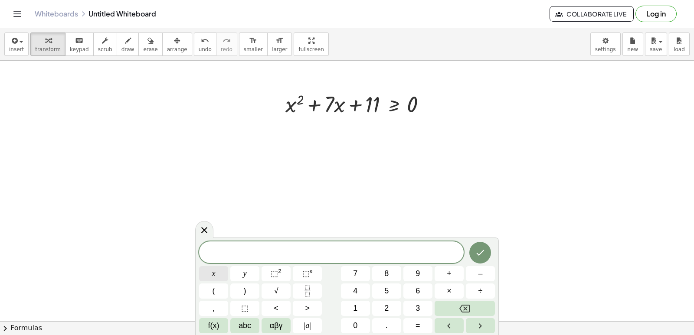
click at [210, 270] on button "x" at bounding box center [213, 273] width 29 height 15
click at [280, 270] on sup "2" at bounding box center [279, 271] width 3 height 7
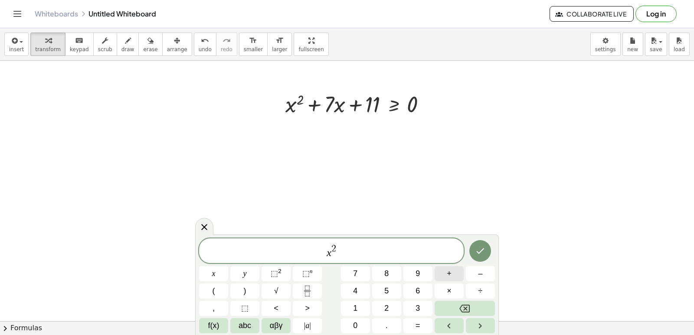
click at [456, 271] on button "+" at bounding box center [448, 273] width 29 height 15
click at [362, 272] on button "7" at bounding box center [355, 273] width 29 height 15
click at [223, 270] on button "x" at bounding box center [213, 273] width 29 height 15
click at [443, 274] on button "+" at bounding box center [448, 273] width 29 height 15
click at [360, 307] on button "1" at bounding box center [355, 308] width 29 height 15
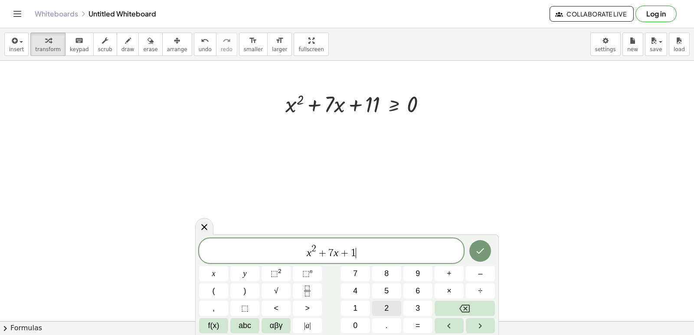
click at [378, 309] on button "2" at bounding box center [386, 308] width 29 height 15
click at [303, 307] on div "x 2 + 7 x + 1 2 ​ x y ⬚ 2 ⬚ n 7 8 9 + – ( ) √ 4 5 6 × ÷ , ⬚ < > 1 2 3 f(x) abc …" at bounding box center [347, 285] width 296 height 95
click at [423, 329] on button "=" at bounding box center [417, 325] width 29 height 15
click at [446, 306] on button "Backspace" at bounding box center [464, 308] width 60 height 15
click at [287, 307] on button "<" at bounding box center [275, 308] width 29 height 15
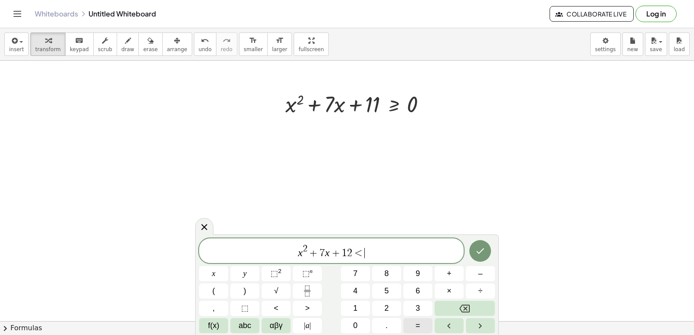
click at [417, 324] on span "=" at bounding box center [417, 326] width 5 height 12
click at [366, 316] on div "x 2 + 7 x + 1 2 ≤ ​ x y ⬚ 2 ⬚ n 7 8 9 + – ( ) √ 4 5 6 × ÷ , ⬚ < > 1 2 3 f(x) ab…" at bounding box center [347, 285] width 296 height 95
click at [482, 244] on button "Done" at bounding box center [480, 251] width 22 height 22
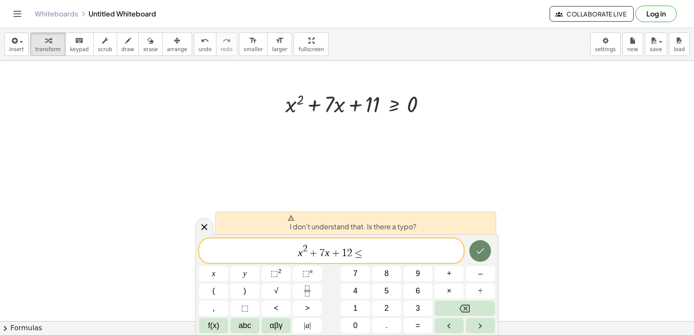
click at [479, 245] on button "Done" at bounding box center [480, 251] width 22 height 22
click at [479, 246] on icon "Done" at bounding box center [480, 251] width 10 height 10
click at [356, 321] on span "0" at bounding box center [355, 326] width 4 height 12
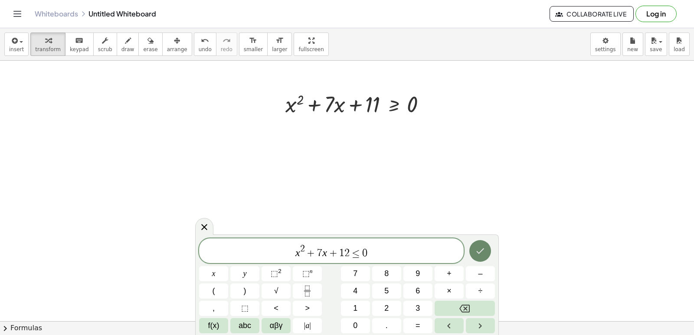
click at [480, 247] on icon "Done" at bounding box center [480, 251] width 10 height 10
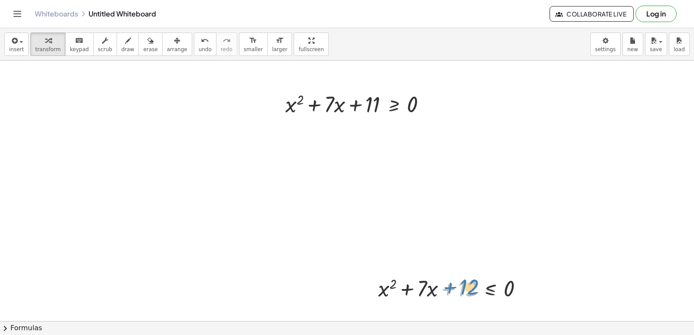
click at [444, 284] on div at bounding box center [454, 287] width 160 height 29
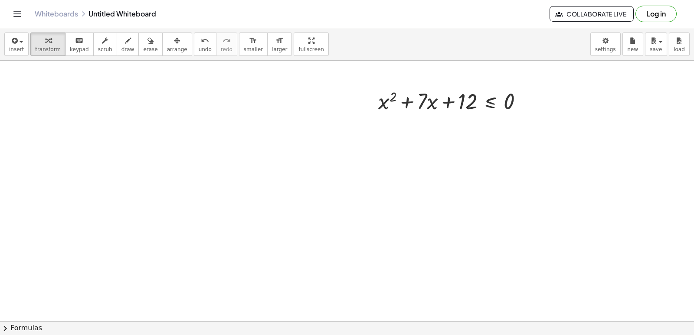
scroll to position [1578, 0]
drag, startPoint x: 448, startPoint y: 114, endPoint x: 456, endPoint y: 103, distance: 13.6
click at [450, 111] on div "+ x 2 + · 7 · x + 12 ≤ 0" at bounding box center [450, 99] width 171 height 34
drag, startPoint x: 491, startPoint y: 104, endPoint x: 500, endPoint y: 103, distance: 9.1
click at [501, 104] on div at bounding box center [454, 98] width 160 height 29
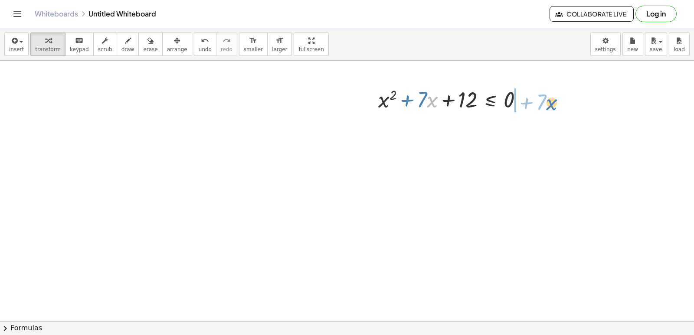
drag, startPoint x: 432, startPoint y: 98, endPoint x: 551, endPoint y: 96, distance: 118.8
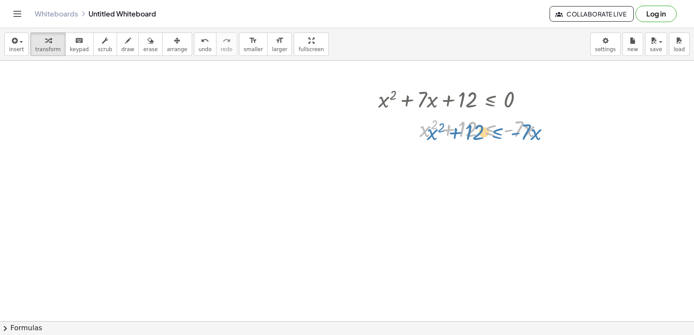
drag, startPoint x: 489, startPoint y: 129, endPoint x: 495, endPoint y: 124, distance: 8.0
click at [495, 124] on div at bounding box center [464, 128] width 180 height 29
drag, startPoint x: 430, startPoint y: 125, endPoint x: 560, endPoint y: 130, distance: 130.1
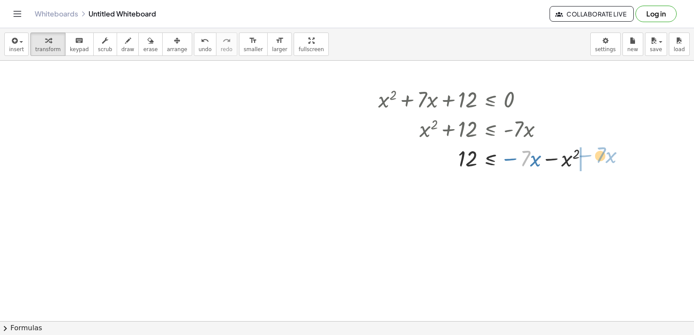
drag, startPoint x: 524, startPoint y: 153, endPoint x: 599, endPoint y: 148, distance: 75.6
click at [599, 148] on div "+ x 2 + · 7 · x + 12 ≤ 0 + x 2 + 12 ≤ + 0 − · 7 · x + x 2 + 12 ≤ · - 7 · x · 7 …" at bounding box center [483, 128] width 236 height 93
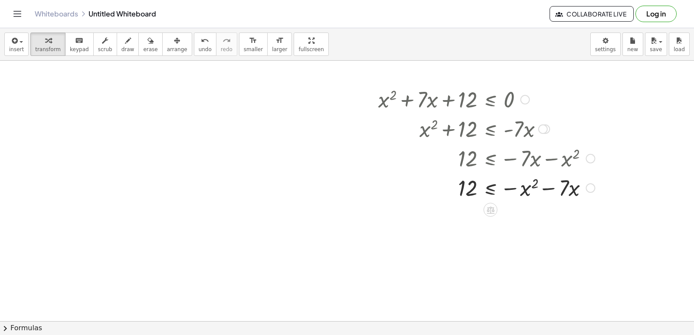
drag, startPoint x: 535, startPoint y: 163, endPoint x: 540, endPoint y: 163, distance: 5.2
click at [538, 164] on div at bounding box center [486, 157] width 225 height 29
click at [487, 183] on div at bounding box center [486, 187] width 225 height 29
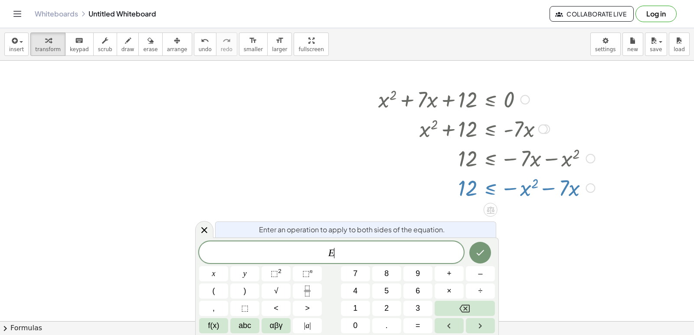
click at [487, 184] on div at bounding box center [486, 187] width 225 height 29
click at [486, 187] on div at bounding box center [486, 187] width 225 height 29
drag, startPoint x: 486, startPoint y: 187, endPoint x: 536, endPoint y: 196, distance: 50.3
click at [535, 196] on div at bounding box center [486, 187] width 225 height 29
click at [532, 193] on div at bounding box center [486, 187] width 225 height 29
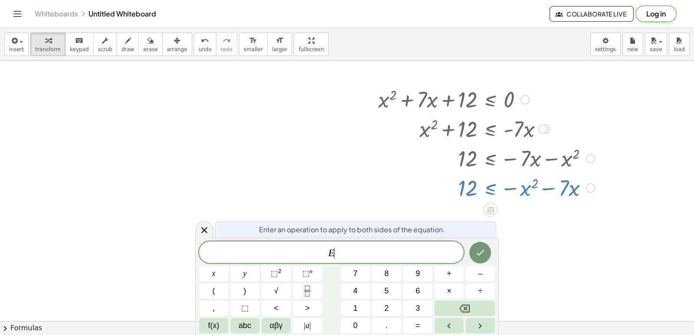
click at [528, 192] on div at bounding box center [486, 187] width 225 height 29
click at [523, 191] on div at bounding box center [486, 187] width 225 height 29
drag, startPoint x: 523, startPoint y: 191, endPoint x: 550, endPoint y: 326, distance: 137.9
click at [548, 328] on div "insert select one: Math Expression Function Text Youtube Video Graphing Geometr…" at bounding box center [347, 181] width 694 height 307
click at [473, 301] on button "Backspace" at bounding box center [464, 308] width 60 height 15
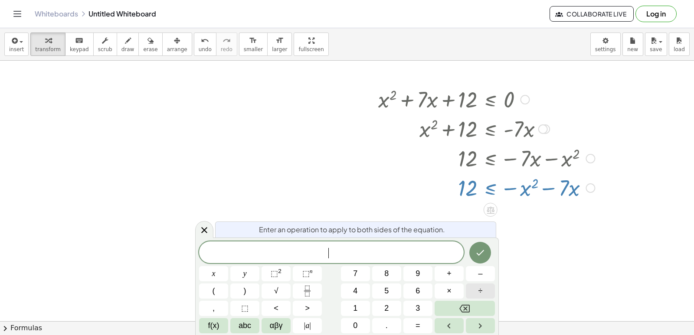
click at [473, 299] on div "​ x y ⬚ 2 ⬚ n 7 8 9 + – ( ) √ 4 5 6 × ÷ , ⬚ < > 1 2 3 f(x) abc αβγ | a | 0 . =" at bounding box center [347, 287] width 296 height 92
click at [473, 297] on button "÷" at bounding box center [480, 291] width 29 height 15
click at [473, 296] on button "÷" at bounding box center [480, 291] width 29 height 15
click at [473, 293] on button "÷" at bounding box center [480, 291] width 29 height 15
click at [477, 287] on button "÷" at bounding box center [480, 291] width 29 height 15
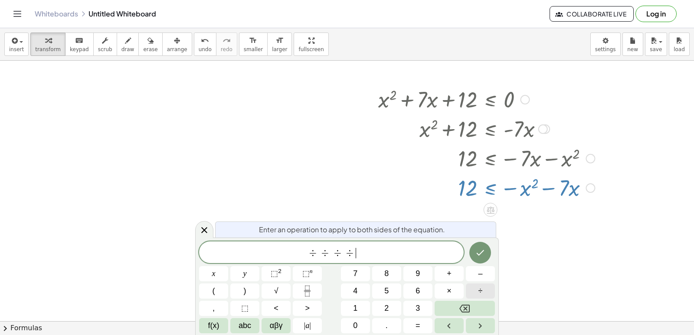
click at [478, 284] on button "÷" at bounding box center [480, 291] width 29 height 15
click at [479, 284] on button "÷" at bounding box center [480, 291] width 29 height 15
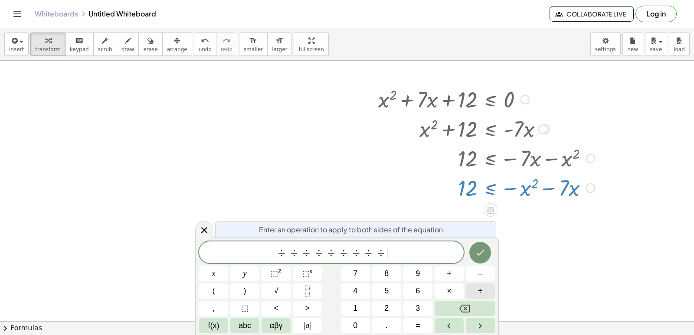
click at [479, 284] on button "÷" at bounding box center [480, 291] width 29 height 15
click at [480, 284] on button "÷" at bounding box center [480, 291] width 29 height 15
click at [481, 283] on div "÷ ÷ ÷ ÷ ÷ ÷ ÷ ÷ ÷ ÷ ÷ ​ x y ⬚ 2 ⬚ n 7 8 9 + – ( ) √ 4 5 6 × ÷ , ⬚ < > 1 2 3 f(x…" at bounding box center [347, 287] width 296 height 92
click at [481, 283] on div "÷ ÷ ÷ ÷ ÷ ÷ ÷ ÷ ÷ ÷ ÷ x y ⬚ 2 ⬚ n 7 8 9 + – ( ) √ 4 5 6 × ÷ , ⬚ < > 1 2 3 f(x) …" at bounding box center [347, 287] width 296 height 92
click at [481, 282] on div "÷ ÷ ÷ ÷ ÷ ÷ ÷ ÷ ÷ ÷ ÷ x y ⬚ 2 ⬚ n 7 8 9 + – ( ) √ 4 5 6 × ÷ , ⬚ < > 1 2 3 f(x) …" at bounding box center [347, 287] width 296 height 92
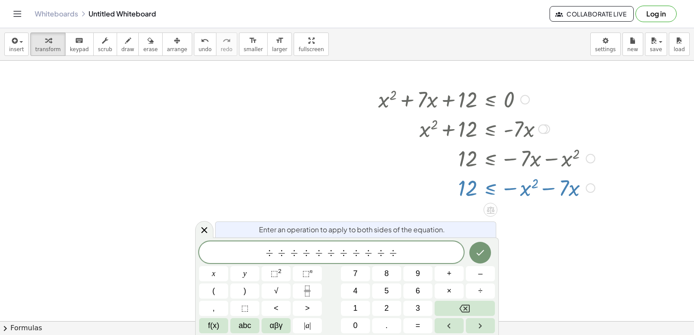
click at [481, 282] on div "÷ ÷ ÷ ÷ ÷ ÷ ÷ ÷ ÷ ÷ ÷ x y ⬚ 2 ⬚ n 7 8 9 + – ( ) √ 4 5 6 × ÷ , ⬚ < > 1 2 3 f(x) …" at bounding box center [347, 287] width 296 height 92
click at [483, 280] on div "÷ ÷ ÷ ÷ ÷ ÷ ÷ ÷ ÷ ÷ ÷ x y ⬚ 2 ⬚ n 7 8 9 + – ( ) √ 4 5 6 × ÷ , ⬚ < > 1 2 3 f(x) …" at bounding box center [347, 287] width 296 height 92
click at [484, 279] on button "–" at bounding box center [480, 273] width 29 height 15
click at [484, 278] on button "–" at bounding box center [480, 273] width 29 height 15
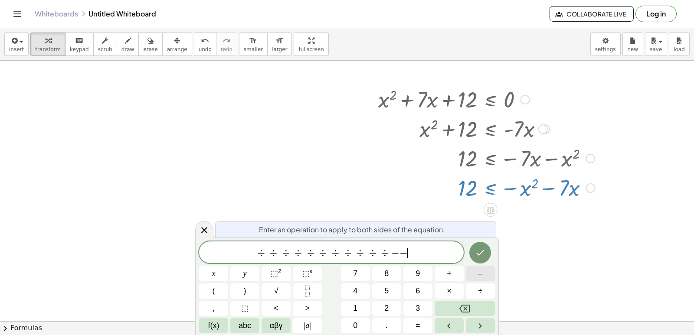
click at [488, 274] on button "–" at bounding box center [480, 273] width 29 height 15
click at [491, 273] on button "–" at bounding box center [480, 273] width 29 height 15
click at [487, 279] on button "–" at bounding box center [480, 273] width 29 height 15
click at [493, 287] on div "÷ ÷ ÷ ÷ ÷ ÷ ÷ ÷ ÷ ÷ ÷ − − − − − − ​ x y ⬚ 2 ⬚ n 7 8 9 + – ( ) √ 4 5 6 × ÷ , ⬚ <…" at bounding box center [347, 287] width 296 height 92
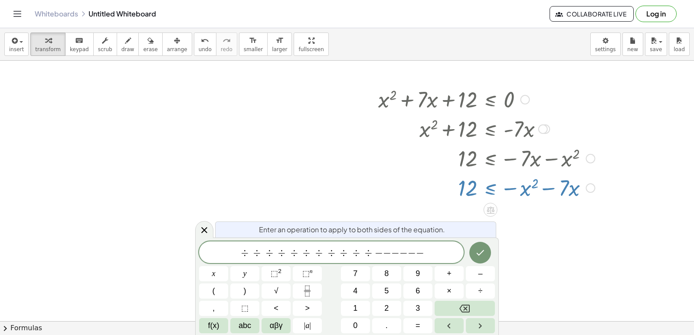
click at [457, 275] on button "+" at bounding box center [448, 273] width 29 height 15
click at [458, 274] on button "+" at bounding box center [448, 273] width 29 height 15
click at [459, 274] on button "+" at bounding box center [448, 273] width 29 height 15
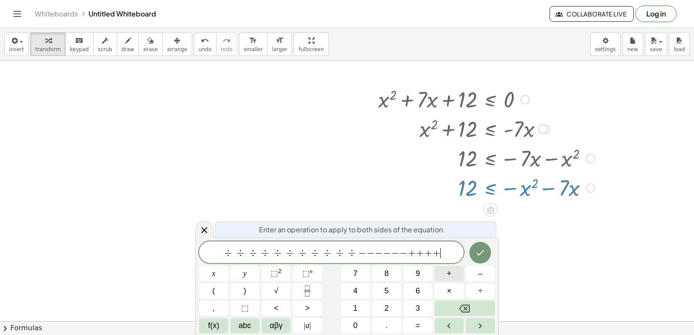
click at [459, 274] on button "+" at bounding box center [448, 273] width 29 height 15
click at [460, 273] on button "+" at bounding box center [448, 273] width 29 height 15
click at [461, 272] on button "+" at bounding box center [448, 273] width 29 height 15
click at [414, 326] on button "=" at bounding box center [417, 325] width 29 height 15
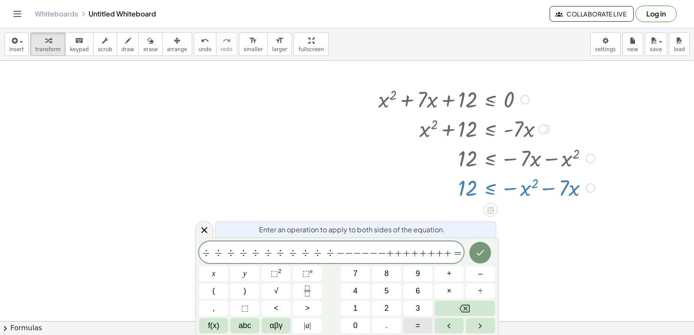
click at [415, 326] on button "=" at bounding box center [417, 325] width 29 height 15
click at [481, 256] on icon "Done" at bounding box center [480, 253] width 10 height 10
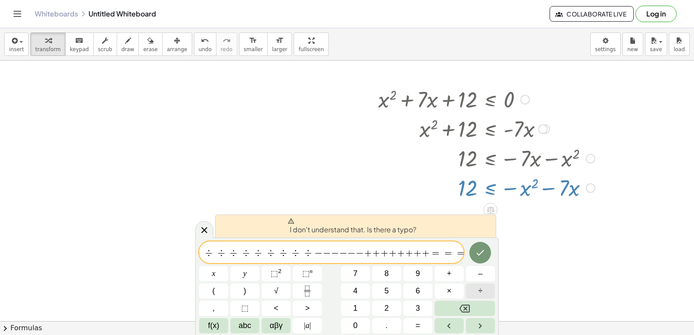
click at [471, 303] on div "÷ ÷ ÷ ÷ ÷ ÷ ÷ ÷ ÷ ÷ ÷ − − − − − − + + + + + + + + = = = ​ x y ⬚ 2 ⬚ n 7 8 9 + –…" at bounding box center [347, 287] width 296 height 92
click at [472, 309] on button "Backspace" at bounding box center [464, 308] width 60 height 15
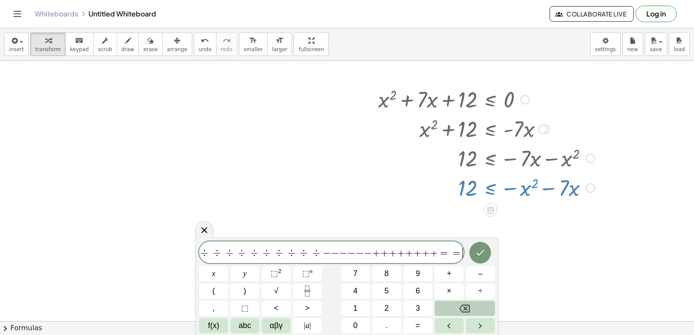
scroll to position [0, 10]
click at [474, 309] on button "Backspace" at bounding box center [464, 308] width 60 height 15
drag, startPoint x: 337, startPoint y: 304, endPoint x: 535, endPoint y: 228, distance: 211.5
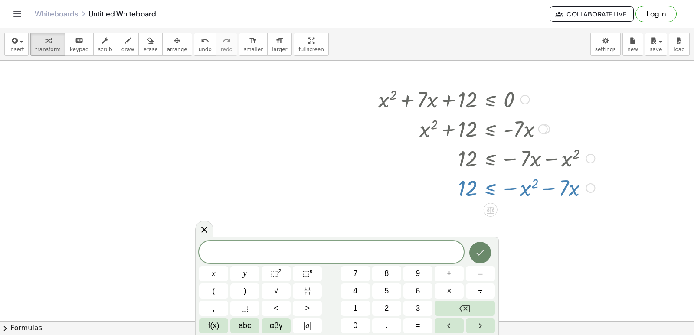
click at [481, 249] on icon "Done" at bounding box center [480, 253] width 10 height 10
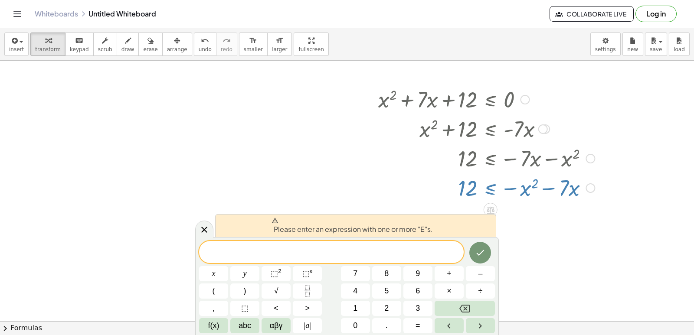
drag, startPoint x: 203, startPoint y: 229, endPoint x: 78, endPoint y: 158, distance: 143.5
click at [203, 228] on icon at bounding box center [204, 230] width 10 height 10
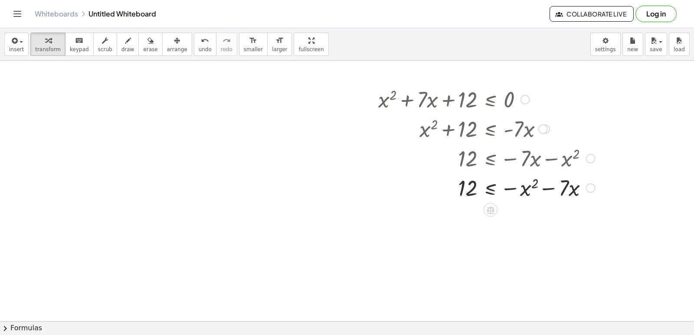
drag, startPoint x: 59, startPoint y: 143, endPoint x: 74, endPoint y: 167, distance: 27.8
drag, startPoint x: 118, startPoint y: 44, endPoint x: 106, endPoint y: 99, distance: 56.5
click at [118, 50] on button "draw" at bounding box center [128, 44] width 23 height 23
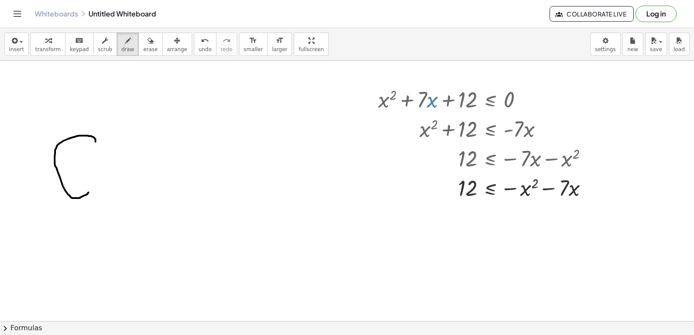
drag, startPoint x: 95, startPoint y: 142, endPoint x: 85, endPoint y: 190, distance: 49.1
drag, startPoint x: 99, startPoint y: 174, endPoint x: 117, endPoint y: 192, distance: 26.1
drag, startPoint x: 132, startPoint y: 158, endPoint x: 129, endPoint y: 193, distance: 35.2
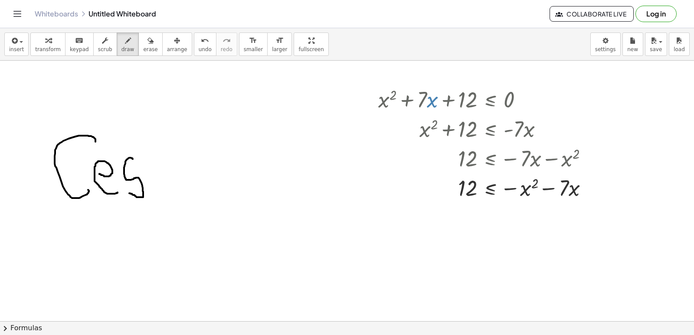
drag, startPoint x: 146, startPoint y: 158, endPoint x: 147, endPoint y: 169, distance: 10.9
drag, startPoint x: 147, startPoint y: 156, endPoint x: 157, endPoint y: 183, distance: 29.1
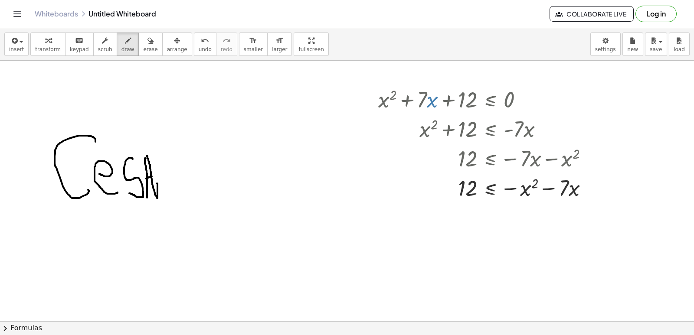
drag, startPoint x: 146, startPoint y: 179, endPoint x: 152, endPoint y: 176, distance: 6.0
drag, startPoint x: 158, startPoint y: 159, endPoint x: 163, endPoint y: 179, distance: 21.1
drag, startPoint x: 159, startPoint y: 157, endPoint x: 199, endPoint y: 172, distance: 43.3
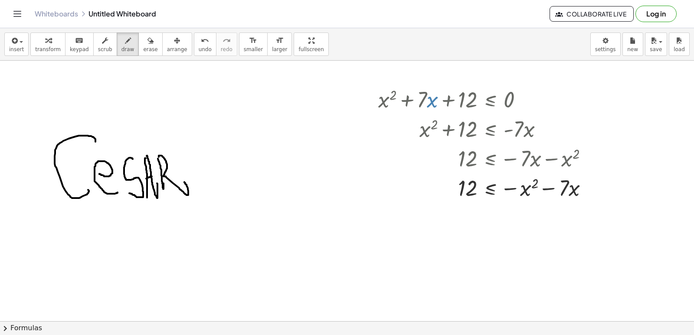
drag, startPoint x: 224, startPoint y: 161, endPoint x: 228, endPoint y: 176, distance: 15.9
drag, startPoint x: 224, startPoint y: 161, endPoint x: 237, endPoint y: 138, distance: 26.4
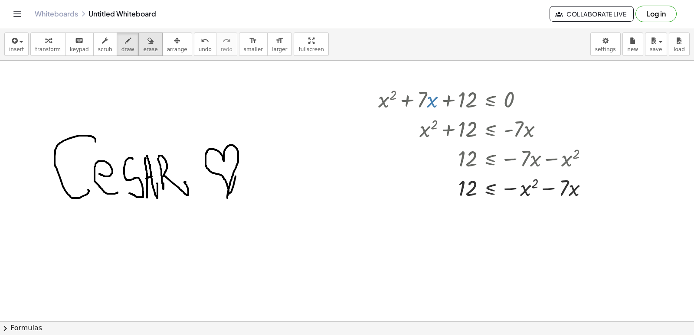
click at [143, 52] on button "erase" at bounding box center [150, 44] width 24 height 23
click at [147, 38] on icon "button" at bounding box center [150, 41] width 6 height 10
click at [147, 40] on icon "button" at bounding box center [150, 41] width 6 height 10
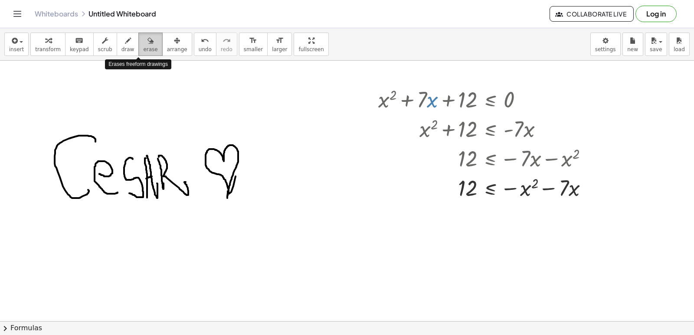
click at [147, 41] on icon "button" at bounding box center [150, 41] width 6 height 10
drag, startPoint x: 137, startPoint y: 41, endPoint x: 268, endPoint y: 216, distance: 219.3
click at [222, 224] on div "insert select one: Math Expression Function Text Youtube Video Graphing Geometr…" at bounding box center [347, 181] width 694 height 307
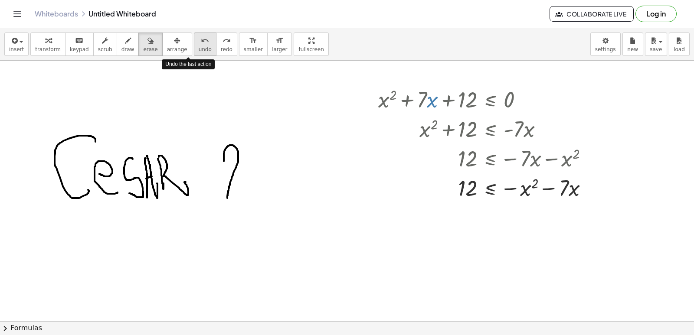
click at [199, 48] on span "undo" at bounding box center [205, 49] width 13 height 6
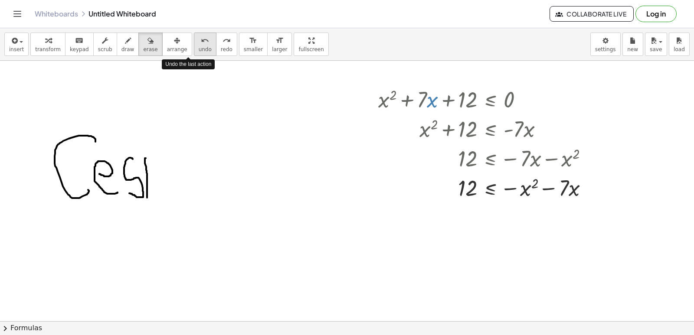
click at [199, 48] on span "undo" at bounding box center [205, 49] width 13 height 6
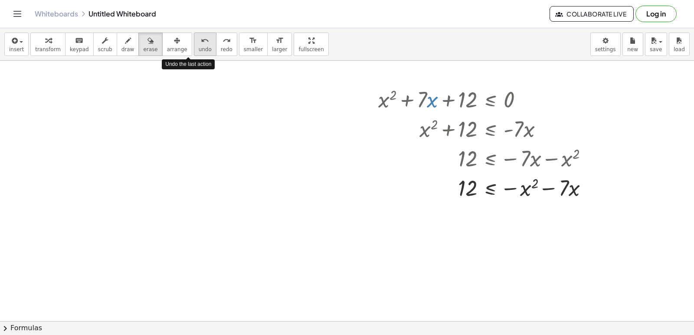
click at [199, 48] on span "undo" at bounding box center [205, 49] width 13 height 6
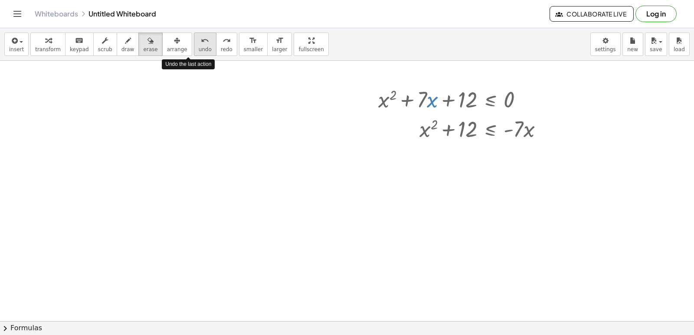
click at [194, 51] on button "undo undo" at bounding box center [205, 44] width 23 height 23
click at [199, 49] on span "undo" at bounding box center [205, 49] width 13 height 6
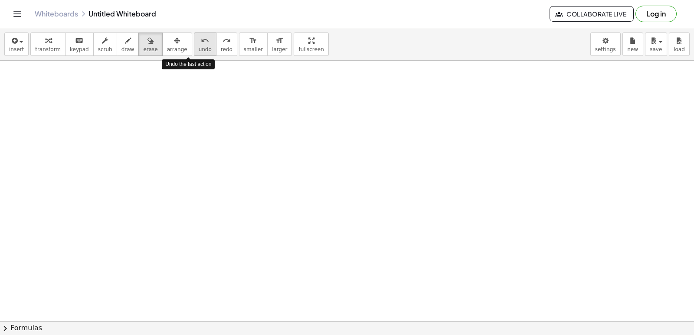
click at [199, 49] on span "undo" at bounding box center [205, 49] width 13 height 6
click at [201, 45] on icon "undo" at bounding box center [205, 41] width 8 height 10
click at [201, 43] on icon "undo" at bounding box center [205, 41] width 8 height 10
drag, startPoint x: 282, startPoint y: 146, endPoint x: 277, endPoint y: 147, distance: 4.4
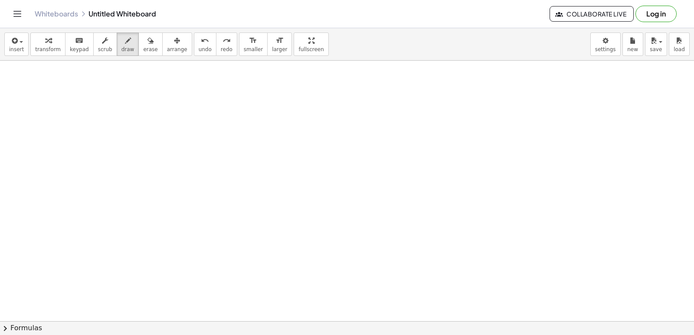
scroll to position [2345, 0]
